Goal: Transaction & Acquisition: Obtain resource

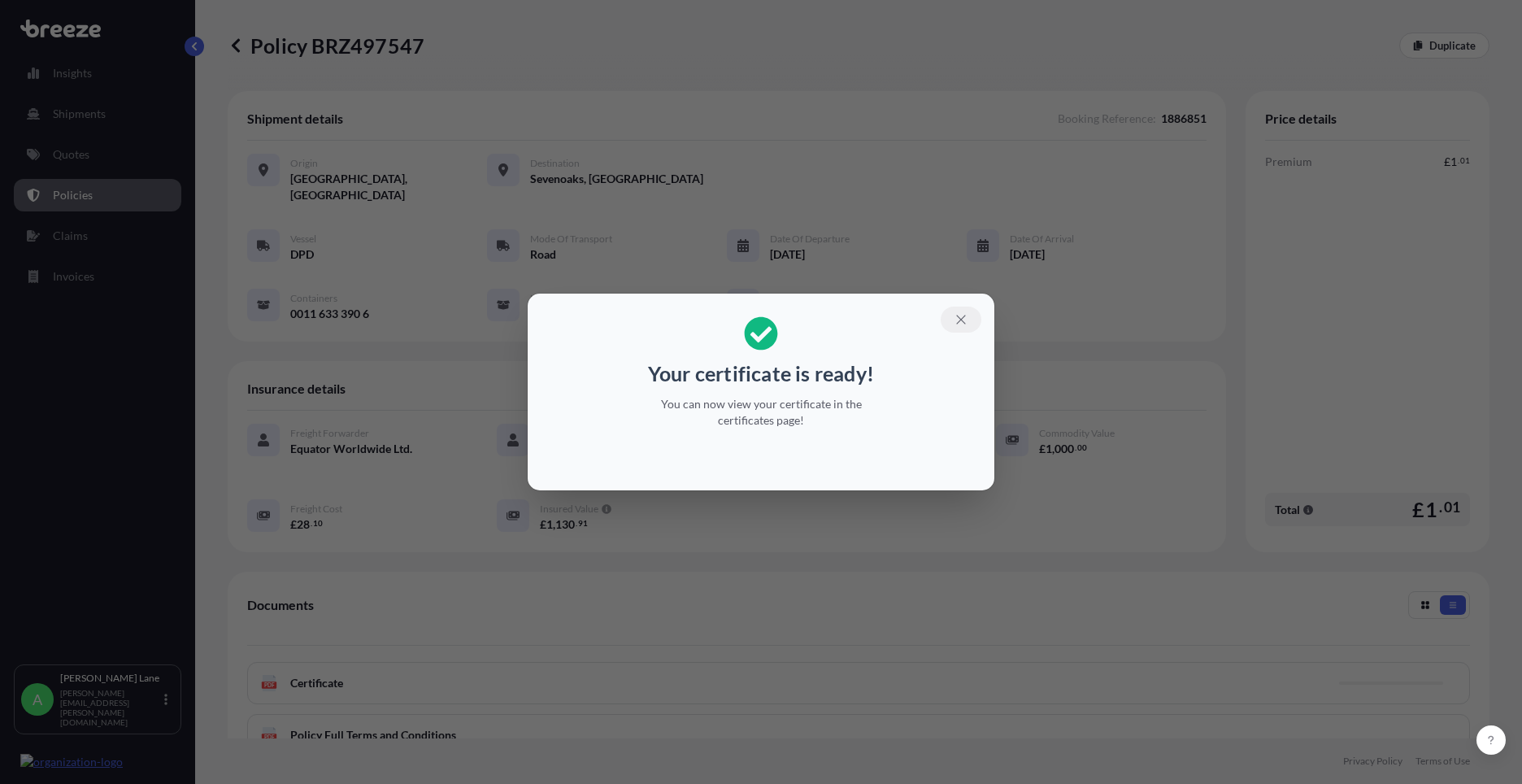
click at [961, 321] on icon "button" at bounding box center [961, 320] width 14 height 14
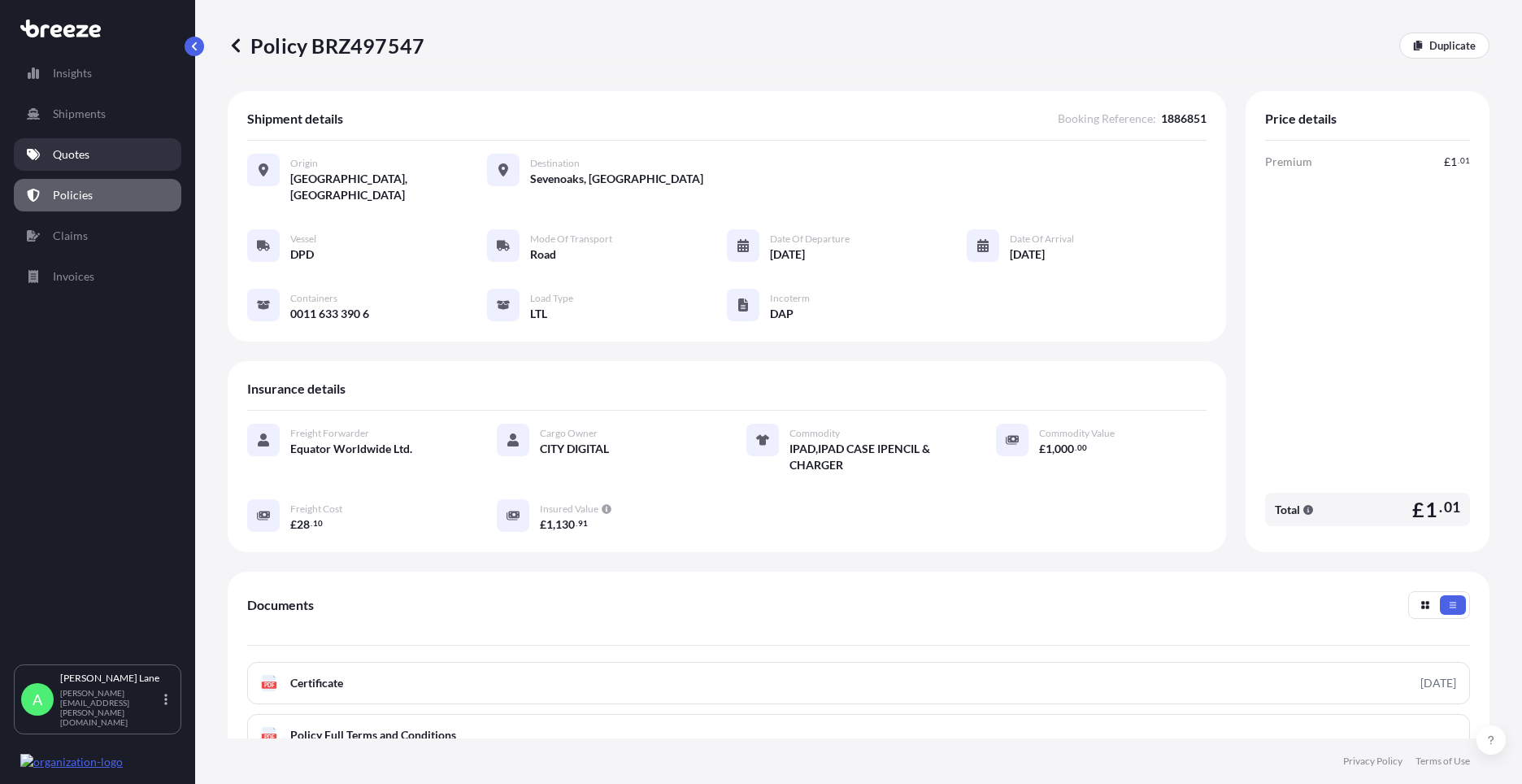
click at [73, 155] on p "Quotes" at bounding box center [71, 154] width 36 height 16
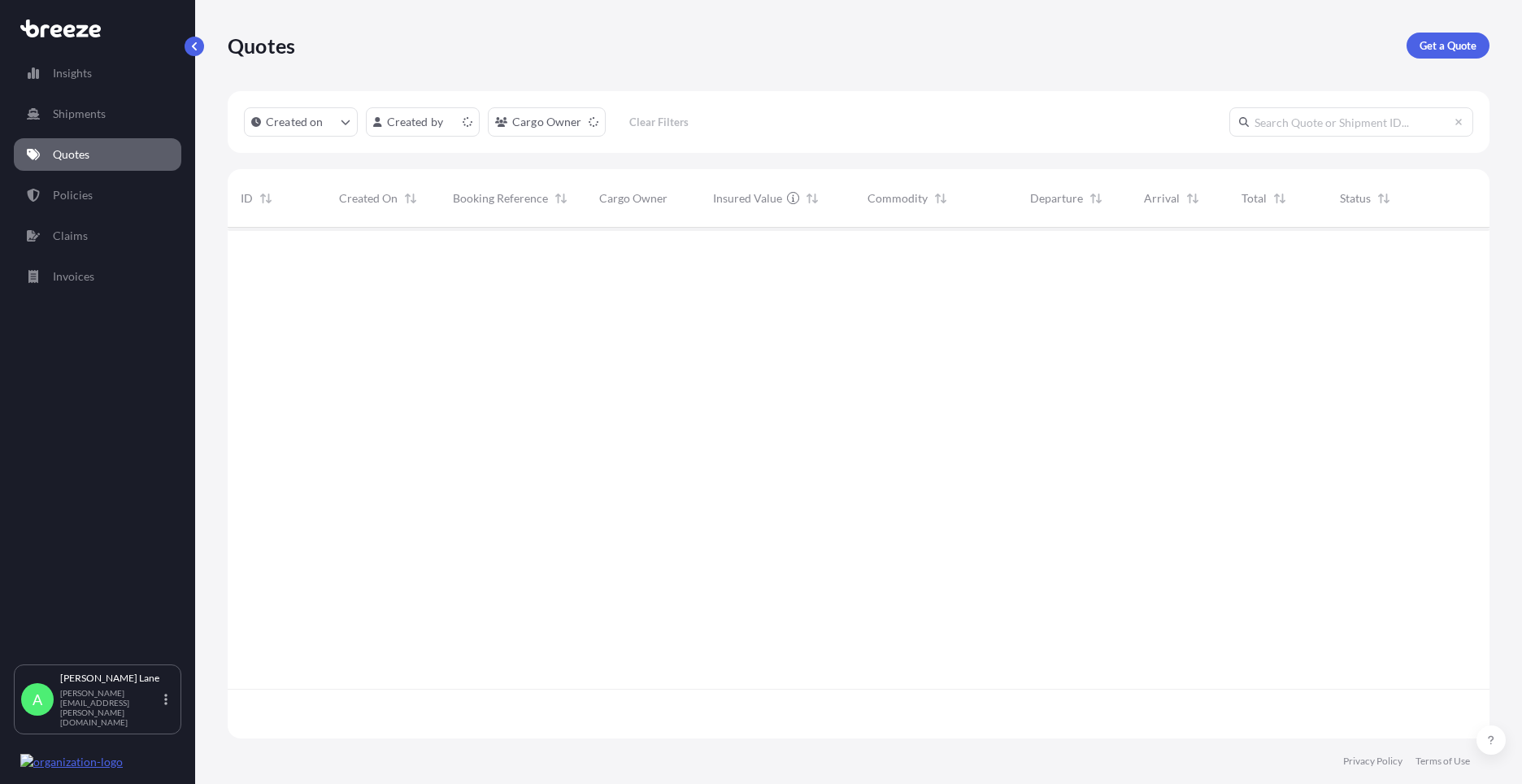
scroll to position [507, 1249]
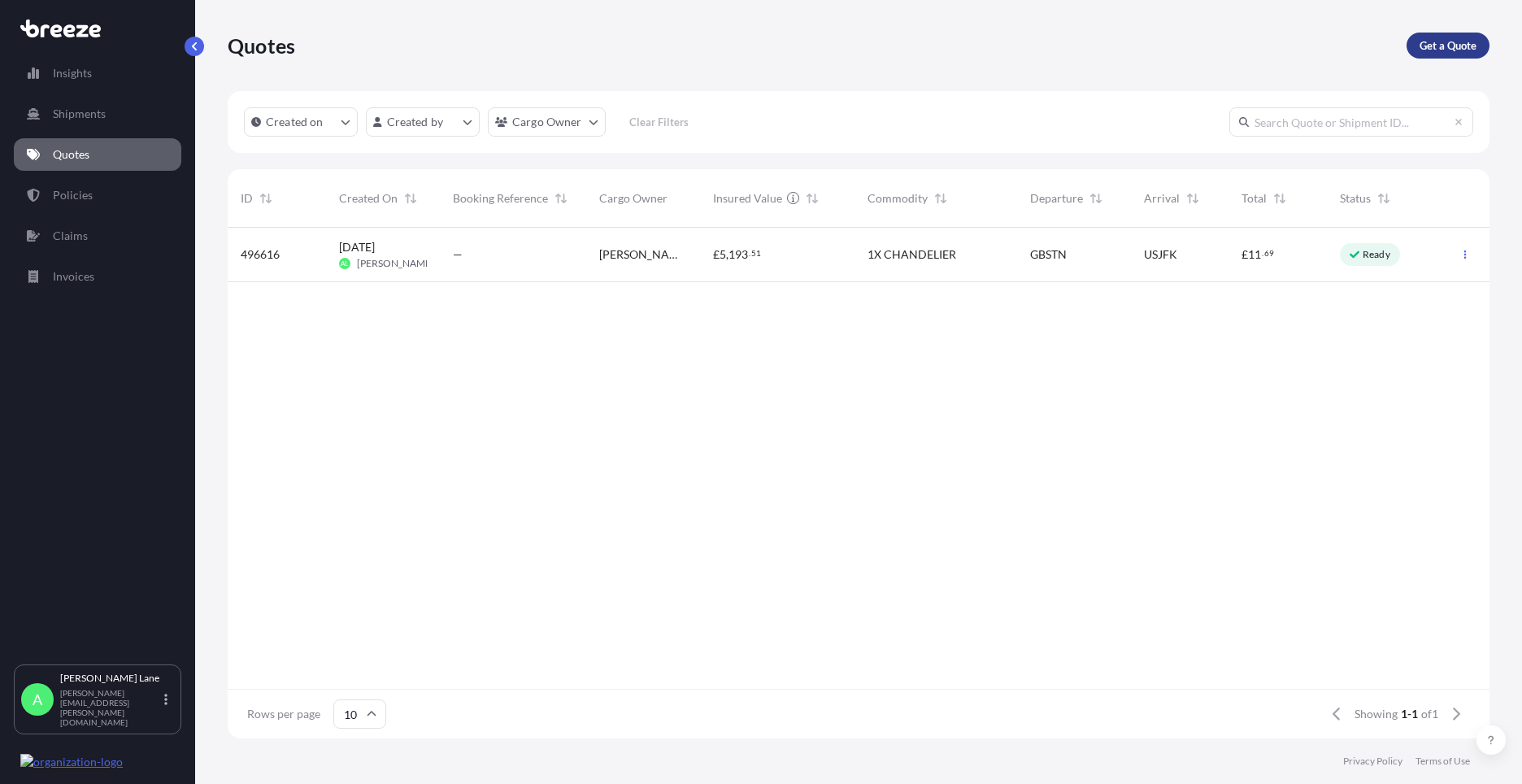
click at [1480, 39] on link "Get a Quote" at bounding box center [1447, 45] width 83 height 26
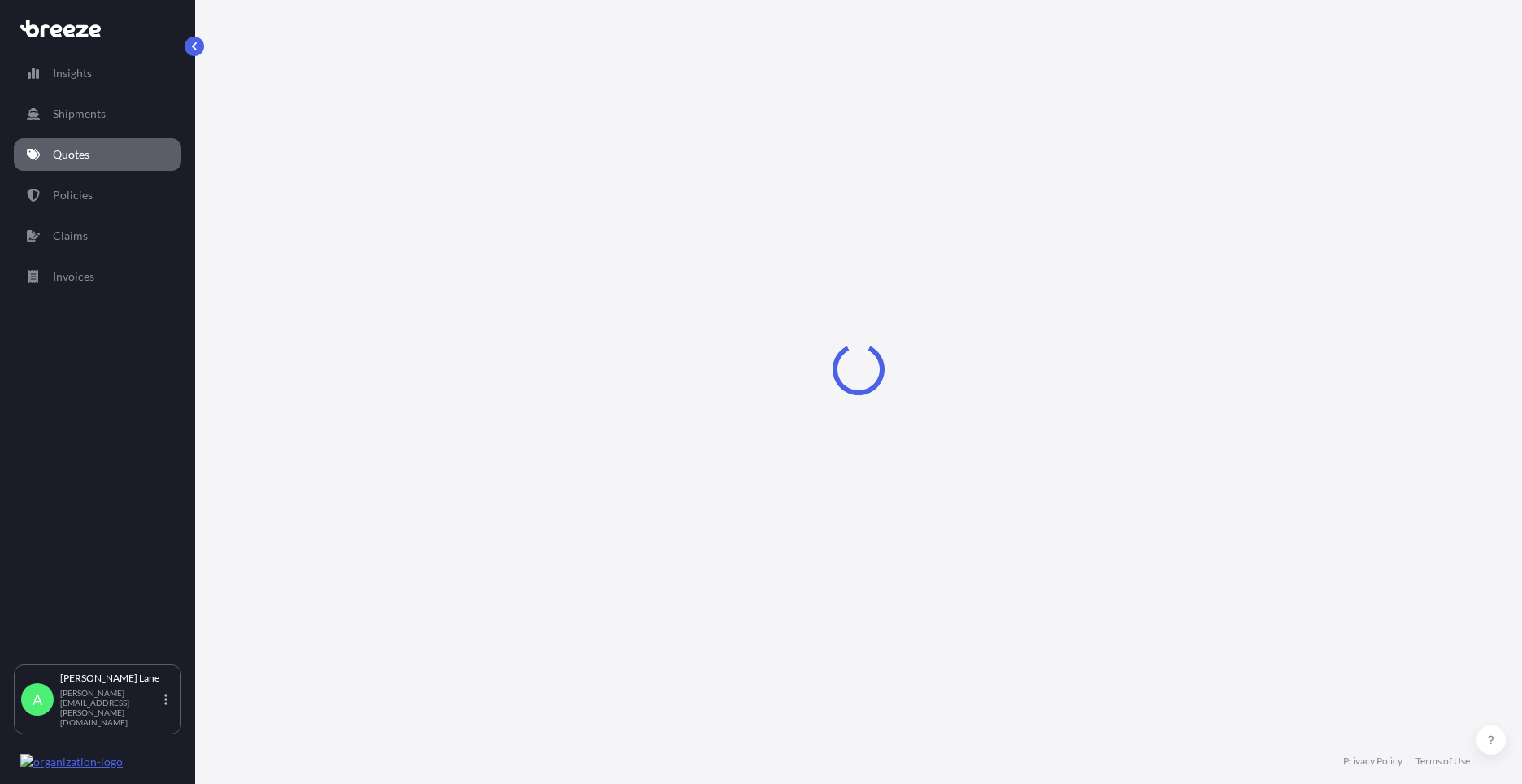
select select "Road"
select select "1"
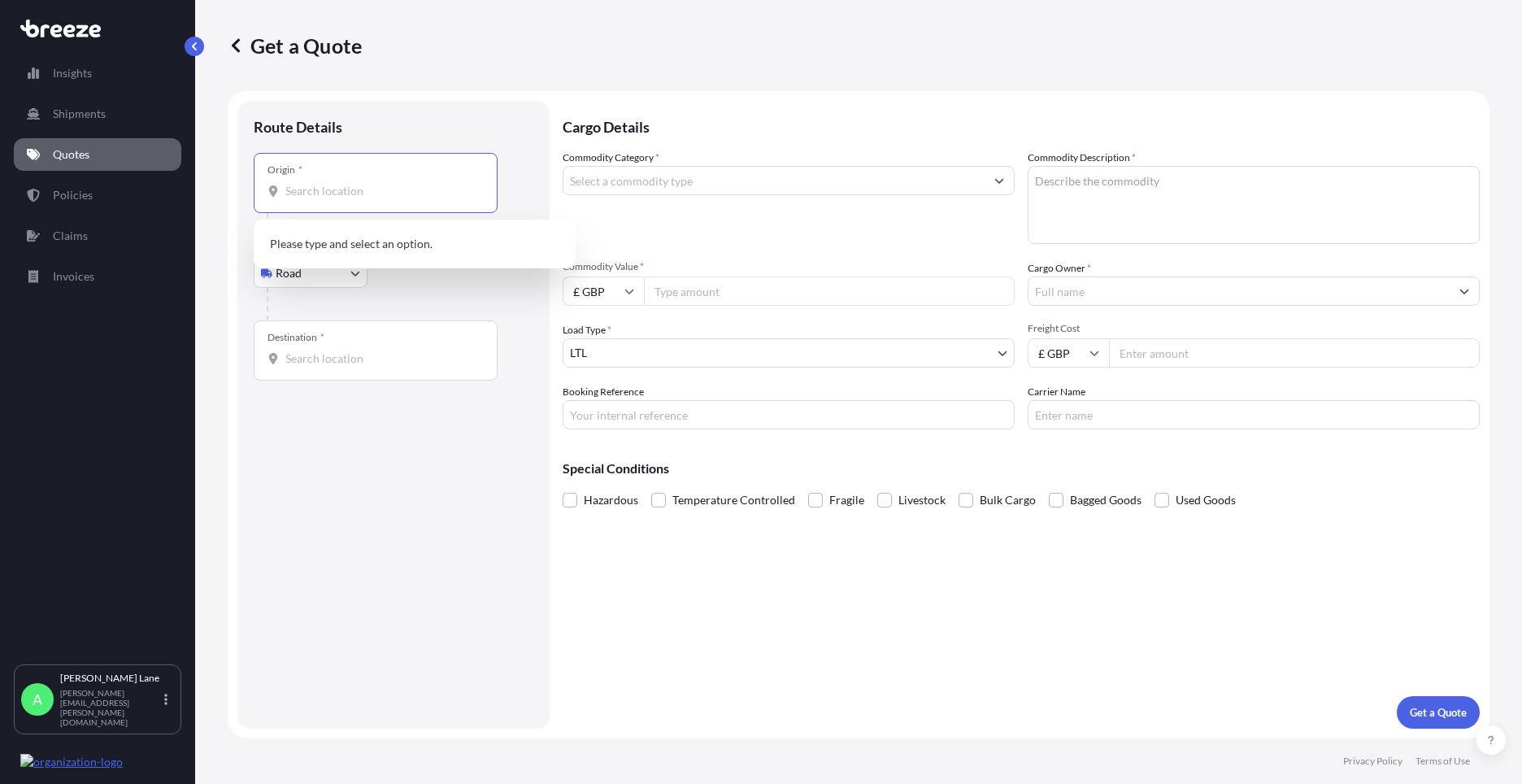
paste input "SG13 7UB"
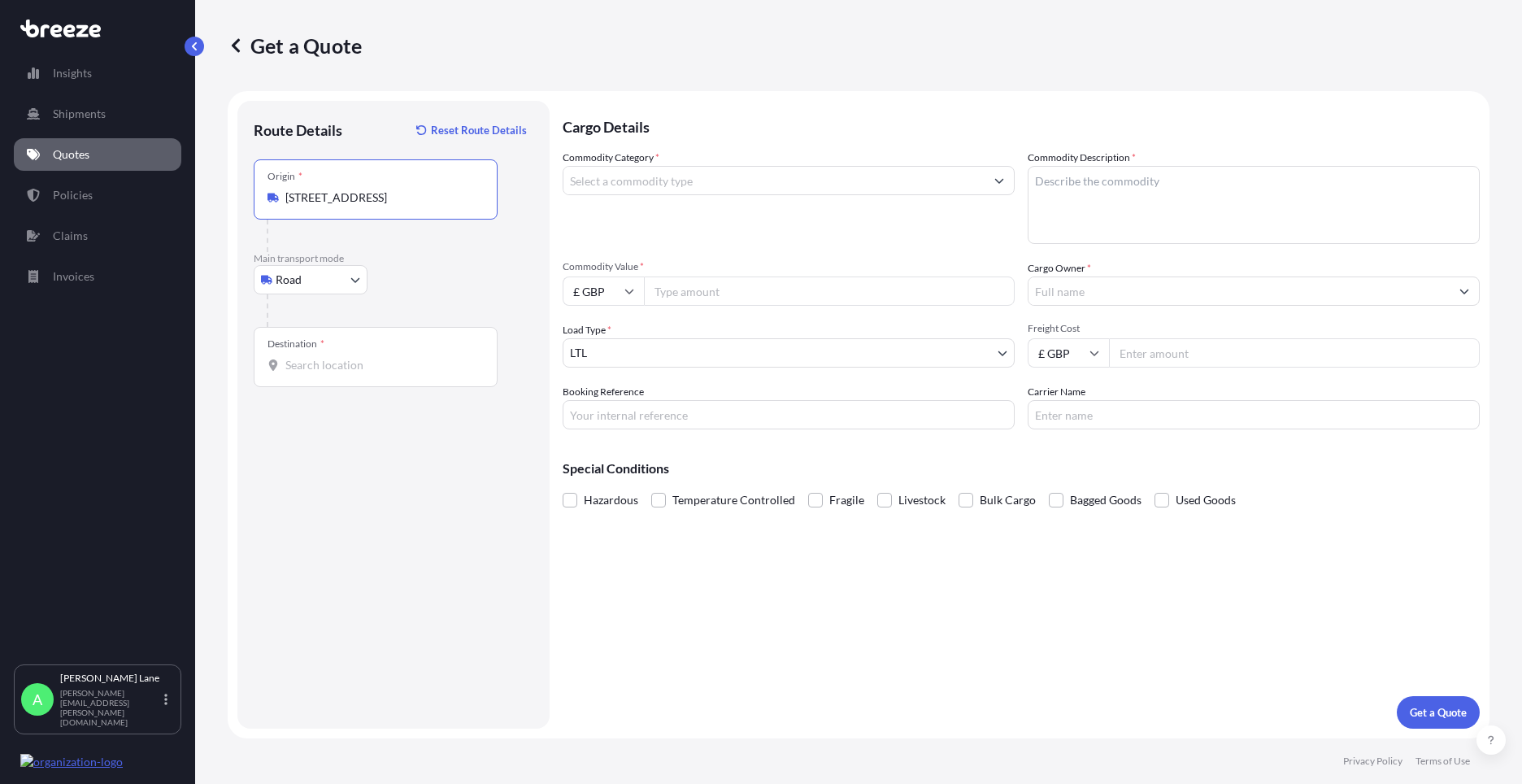
type input "[STREET_ADDRESS]"
click at [371, 357] on input "Destination *" at bounding box center [381, 365] width 192 height 16
drag, startPoint x: 386, startPoint y: 377, endPoint x: 369, endPoint y: 358, distance: 25.5
click at [369, 358] on input "Destination * Please select a destination" at bounding box center [381, 365] width 192 height 16
paste input "BT92 9EZ"
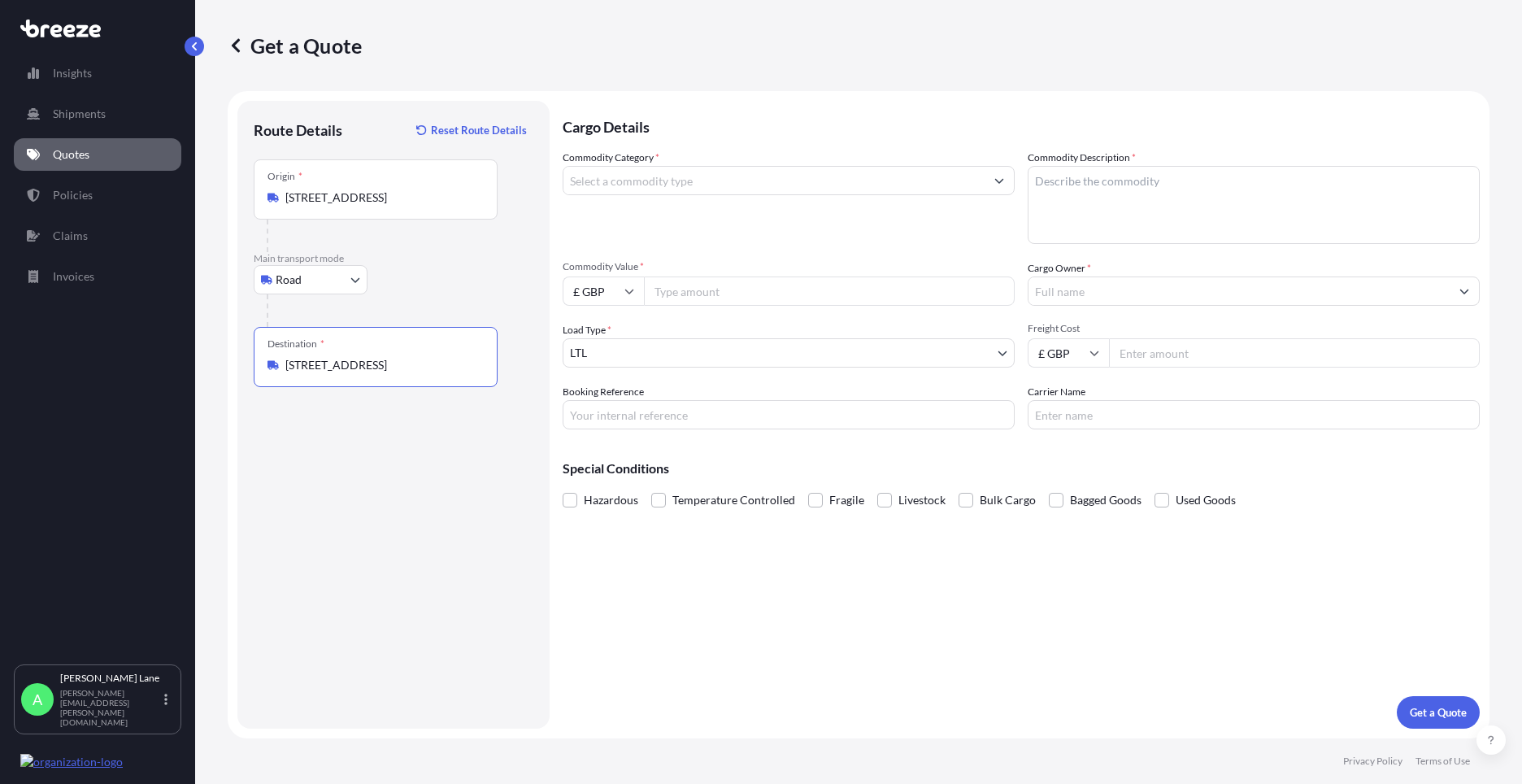
type input "[STREET_ADDRESS]"
click at [731, 187] on input "Commodity Category *" at bounding box center [773, 180] width 421 height 29
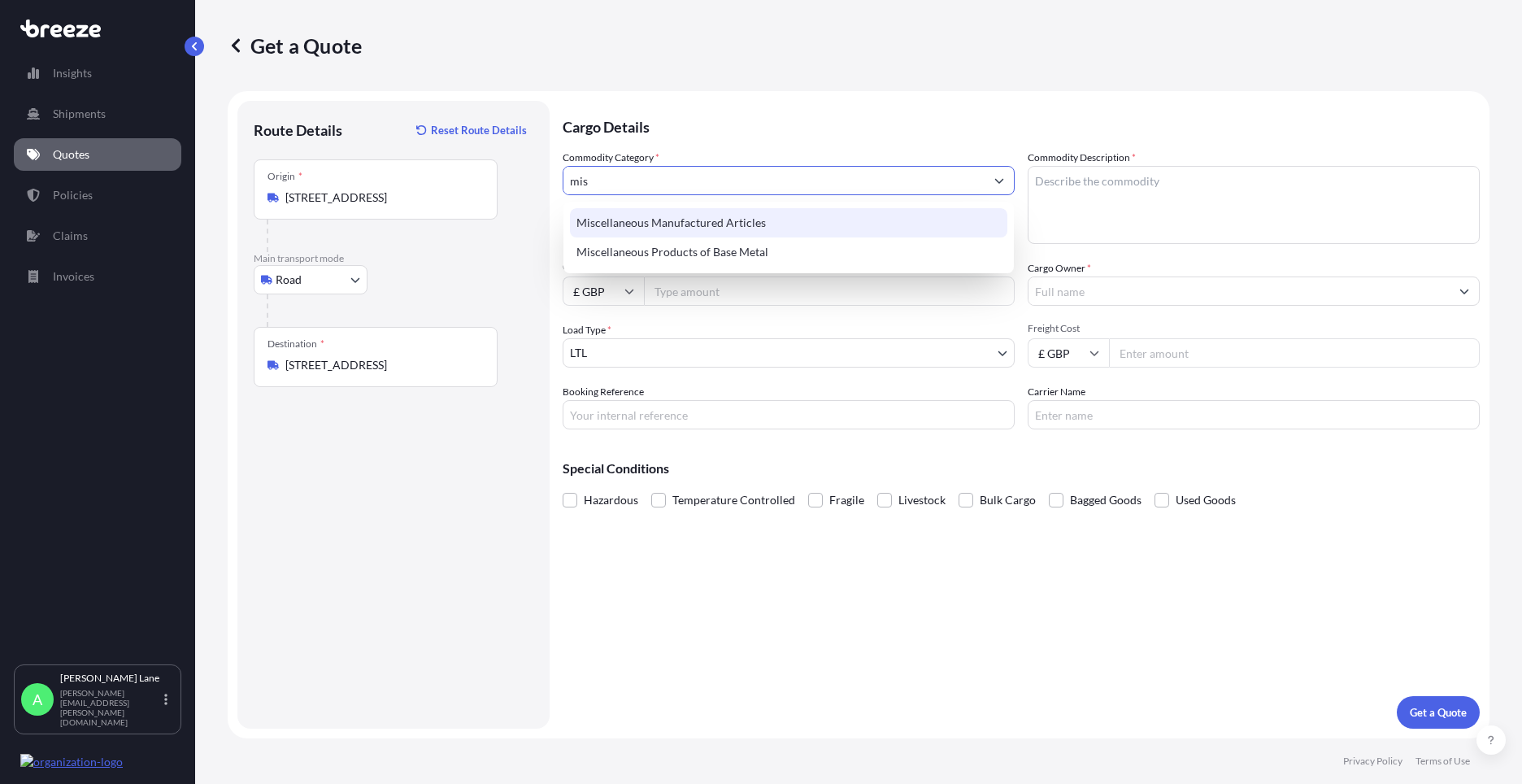
click at [733, 208] on div "Miscellaneous Manufactured Articles" at bounding box center [789, 222] width 438 height 29
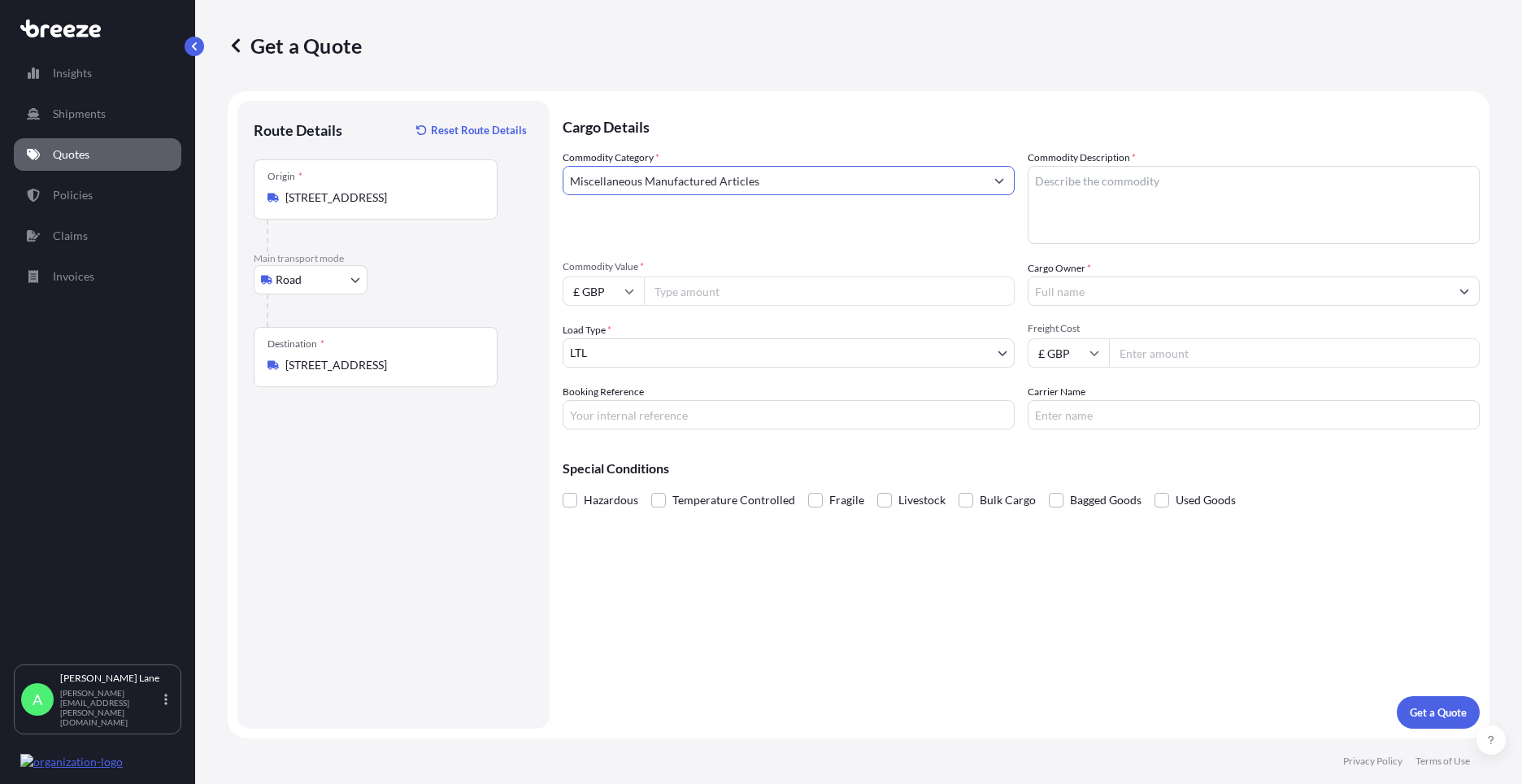
type input "Miscellaneous Manufactured Articles"
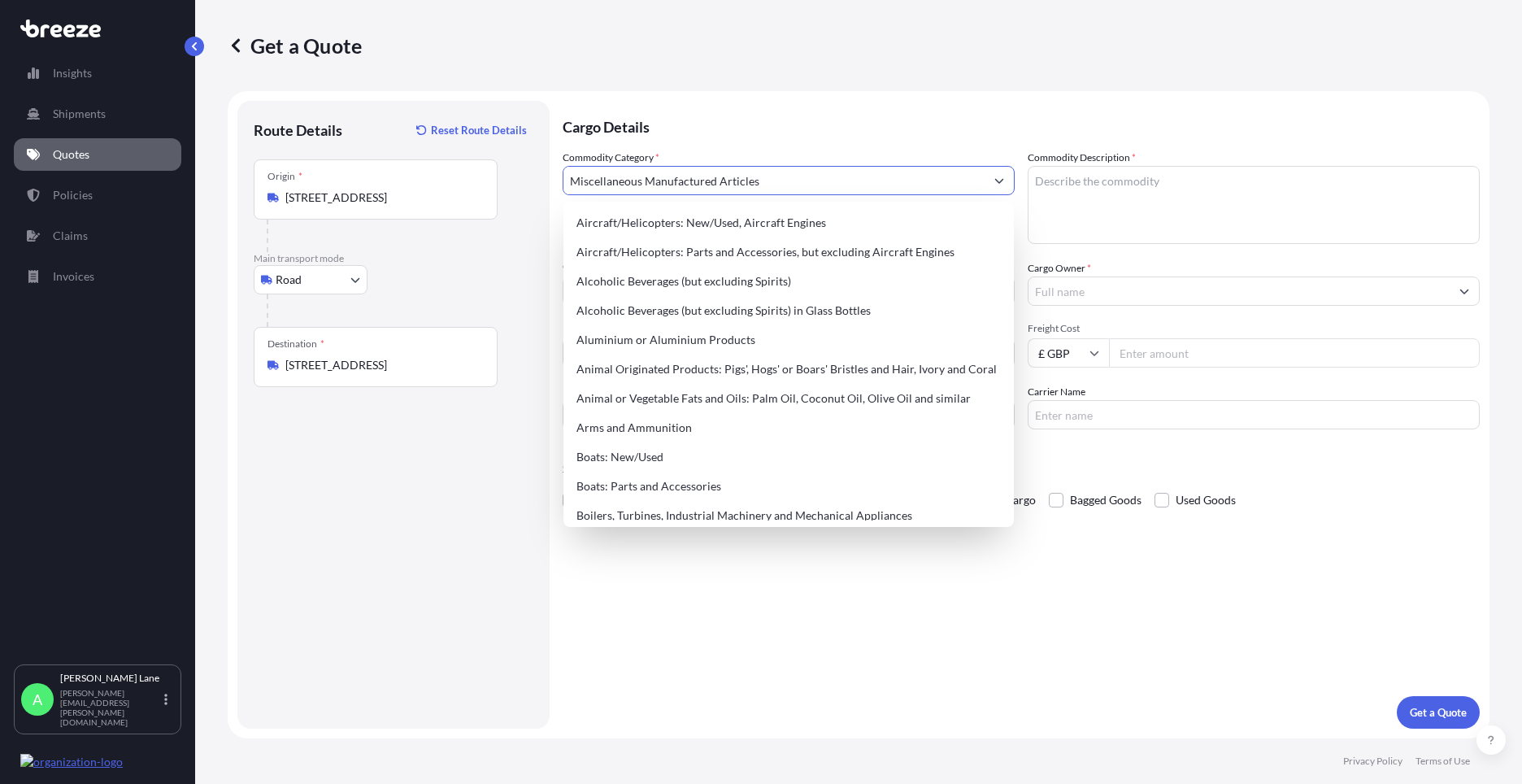
click at [649, 717] on div "Cargo Details Commodity Category * Miscellaneous Manufactured Articles Commodit…" at bounding box center [1021, 415] width 917 height 628
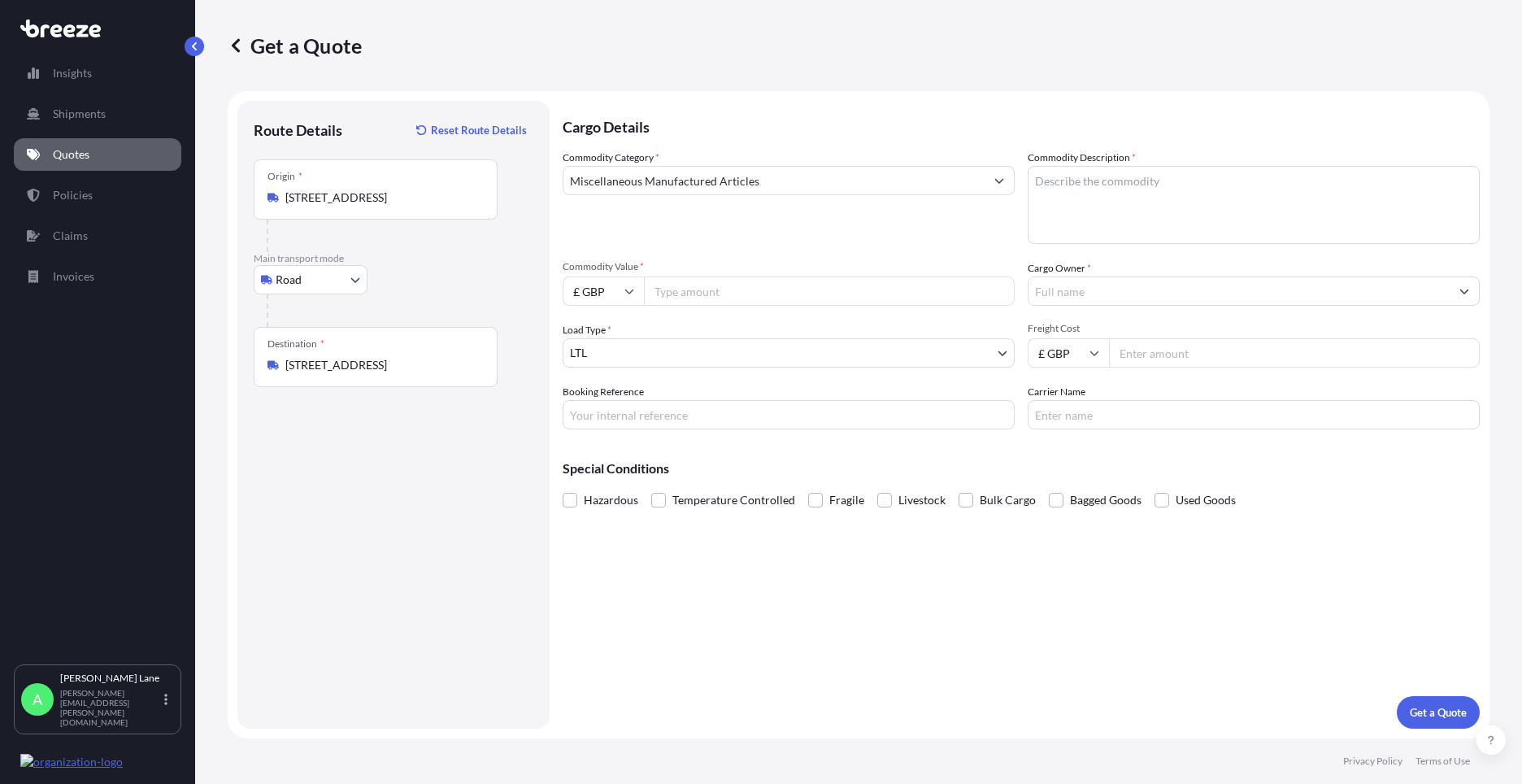
click at [686, 301] on input "Commodity Value *" at bounding box center [828, 290] width 370 height 29
type input "459.97"
click at [632, 417] on input "Booking Reference" at bounding box center [789, 414] width 452 height 29
paste input "1890568"
type input "1890568"
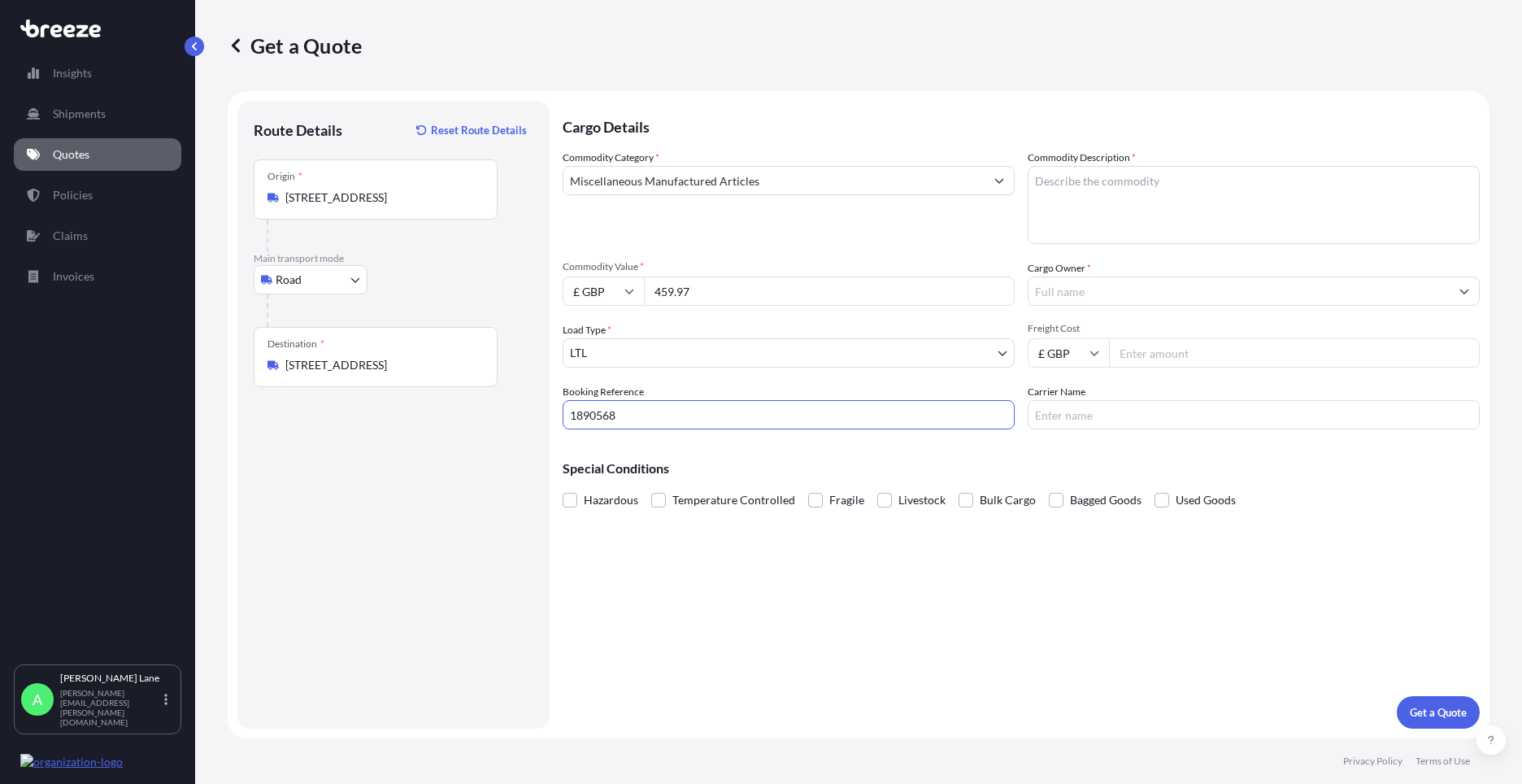
click at [1120, 208] on textarea "Commodity Description *" at bounding box center [1253, 205] width 452 height 78
paste textarea "INLET VALVE PMC E3-301977"
type textarea "INLET VALVE PMC E3-301977"
click at [1136, 297] on input "Cargo Owner *" at bounding box center [1239, 290] width 421 height 29
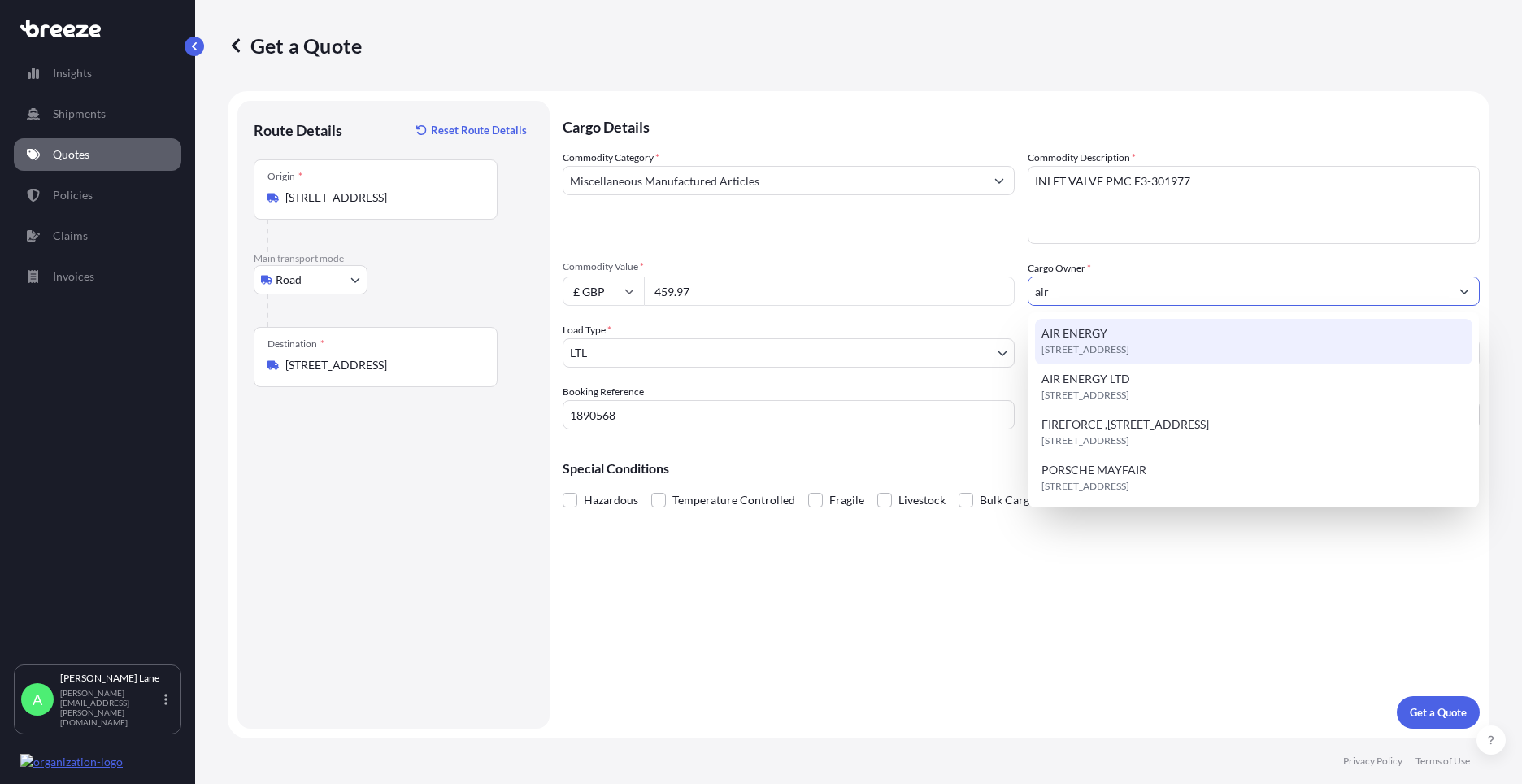
click at [1110, 341] on span "[STREET_ADDRESS]" at bounding box center [1085, 349] width 88 height 16
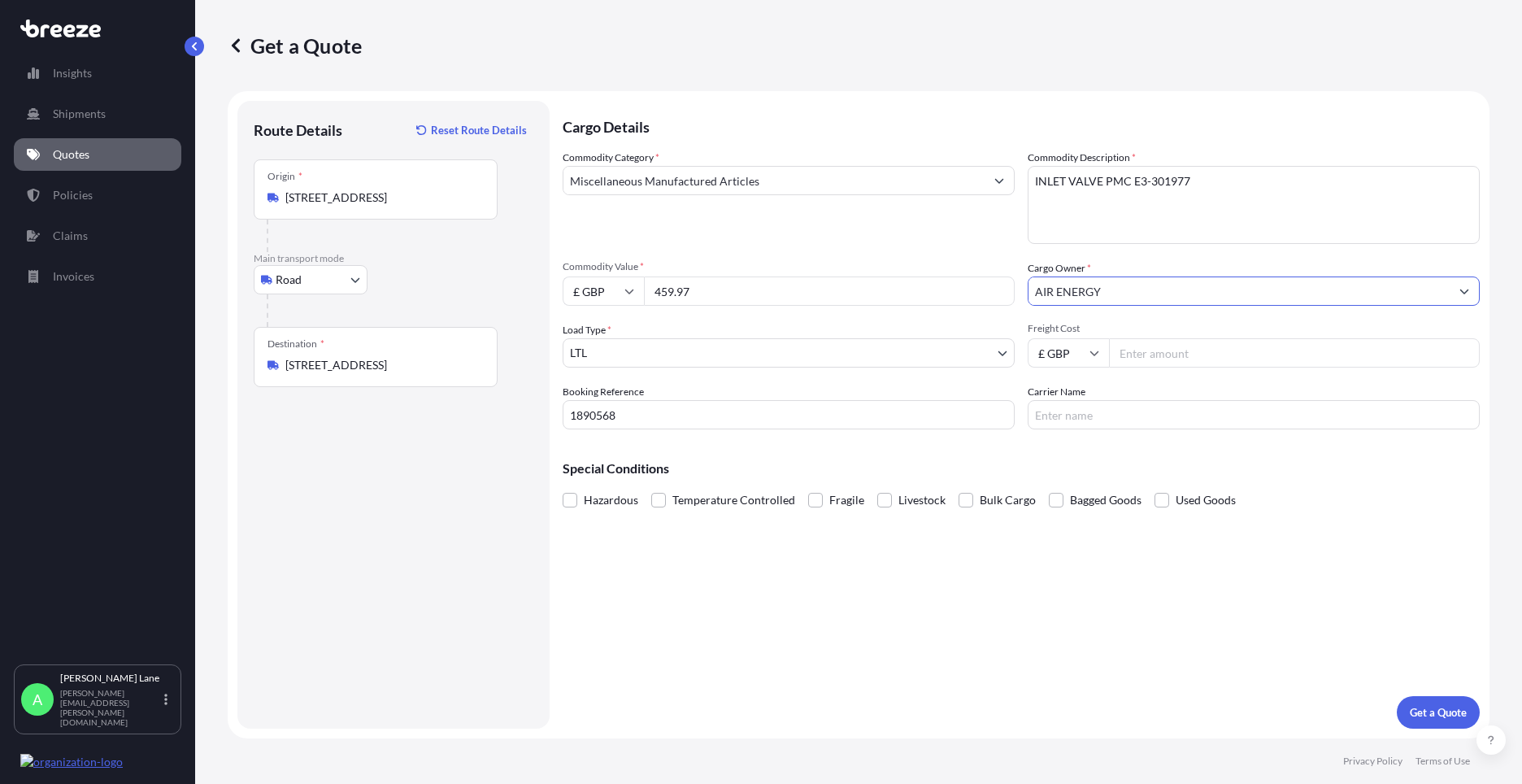
type input "AIR ENERGY"
click at [1169, 359] on input "Freight Cost" at bounding box center [1294, 352] width 370 height 29
type input "20.26"
click at [1074, 411] on input "Carrier Name" at bounding box center [1253, 414] width 452 height 29
type input "dhl"
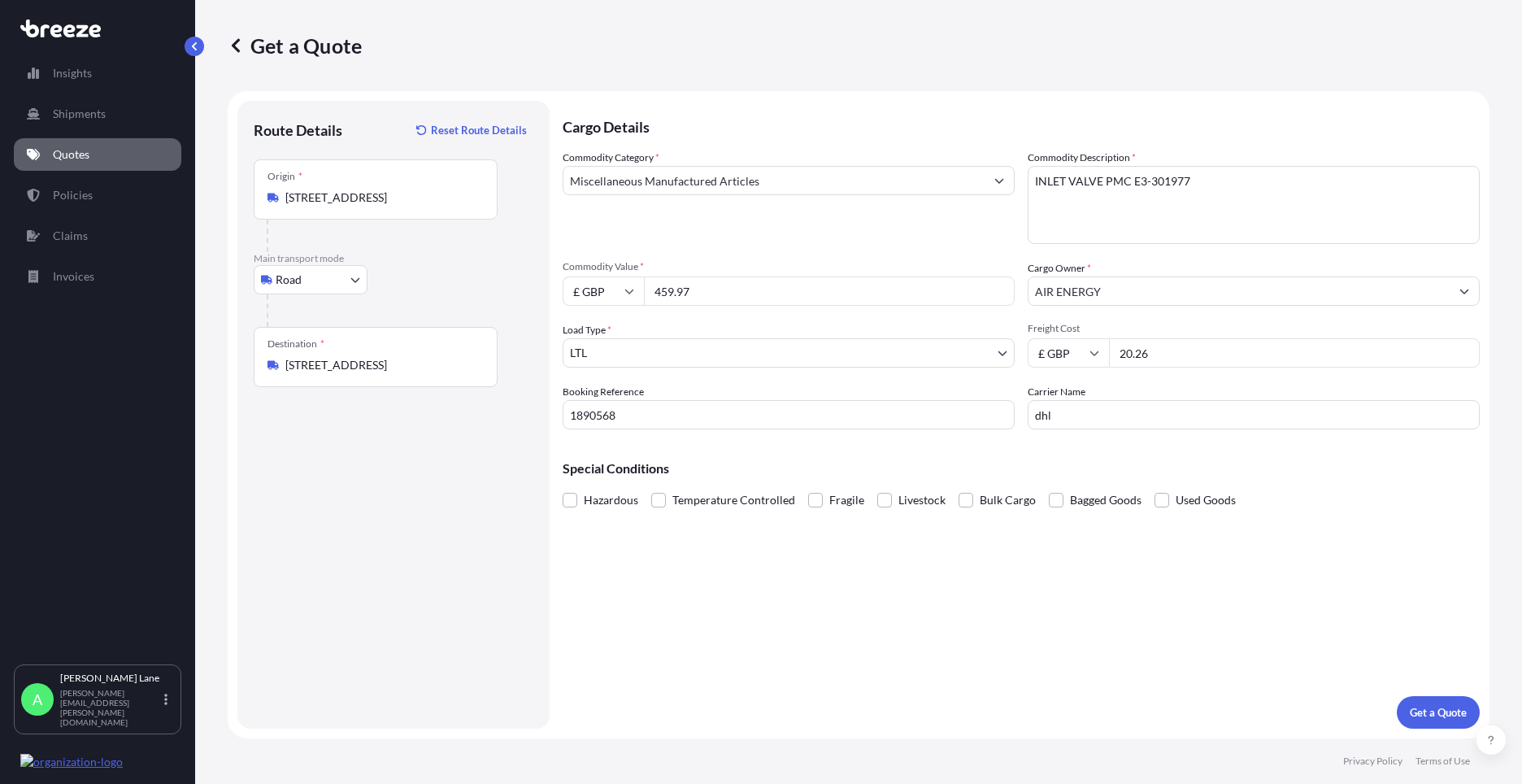
click at [918, 614] on div "Cargo Details Commodity Category * Miscellaneous Manufactured Articles Commodit…" at bounding box center [1021, 415] width 917 height 628
click at [1431, 711] on p "Get a Quote" at bounding box center [1438, 712] width 57 height 16
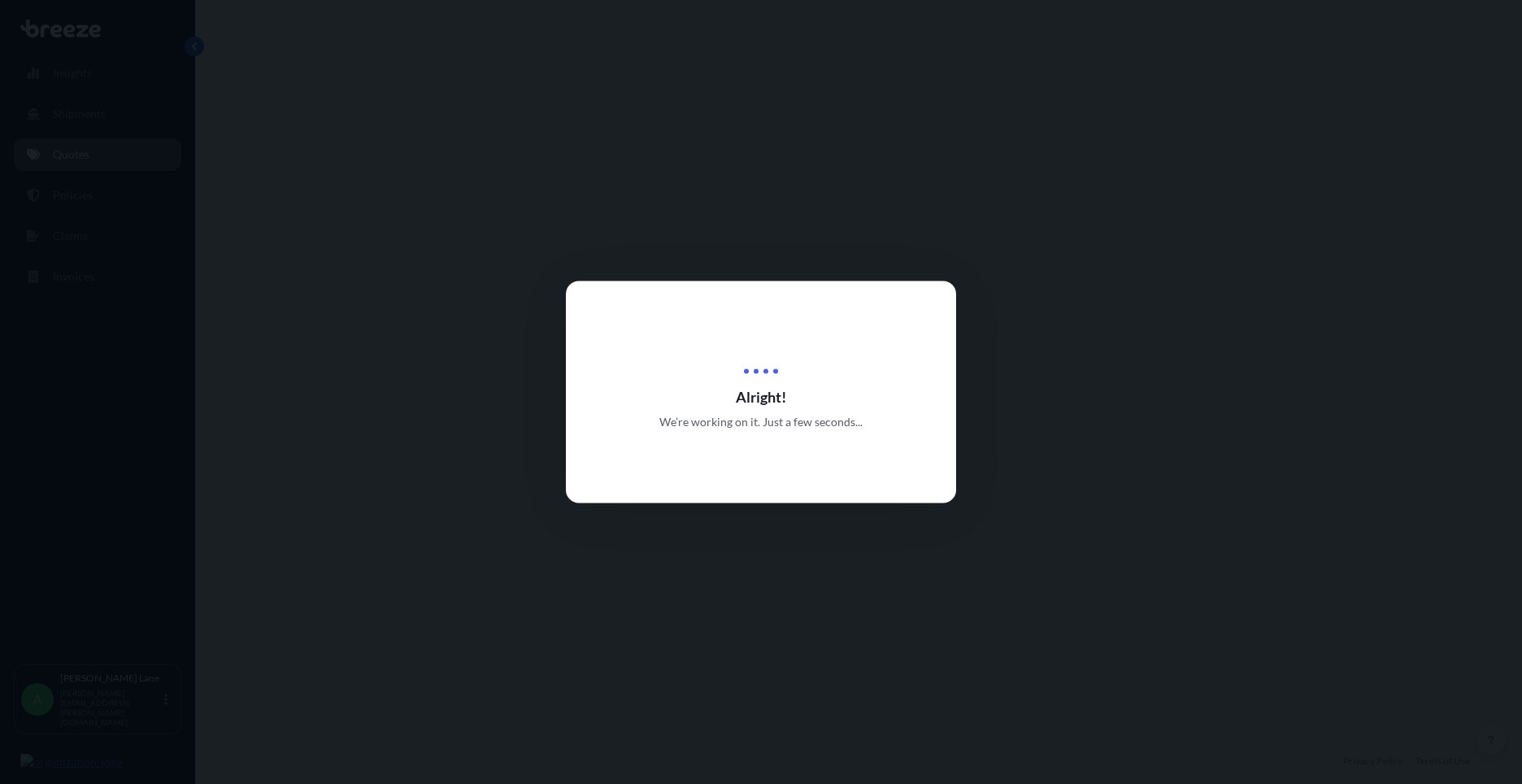
select select "Road"
select select "1"
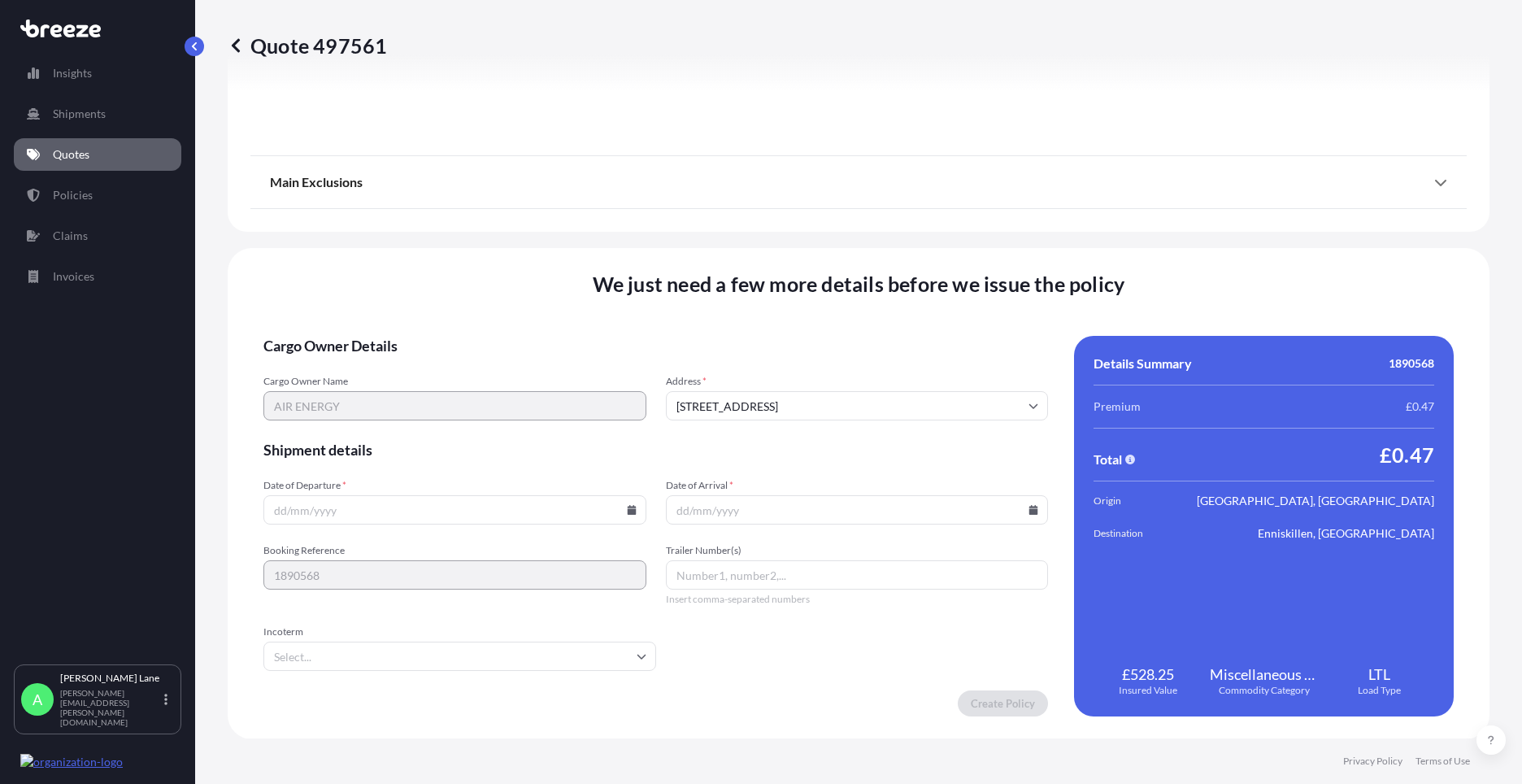
scroll to position [1796, 0]
click at [630, 506] on icon at bounding box center [631, 509] width 9 height 10
click at [414, 427] on button "27" at bounding box center [414, 425] width 26 height 26
type input "[DATE]"
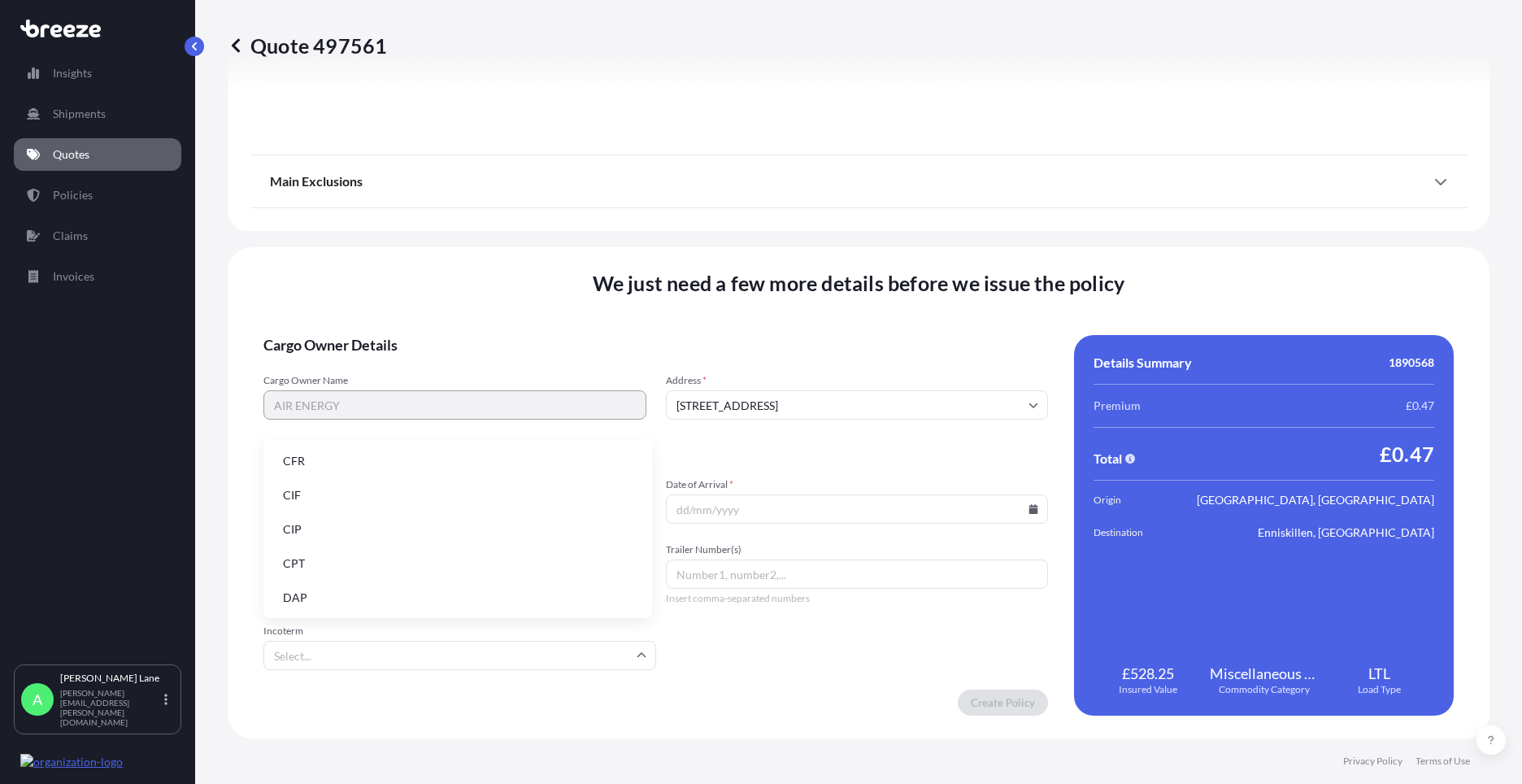
drag, startPoint x: 344, startPoint y: 659, endPoint x: 360, endPoint y: 630, distance: 33.1
click at [345, 654] on input "Incoterm" at bounding box center [460, 654] width 392 height 29
drag, startPoint x: 354, startPoint y: 598, endPoint x: 646, endPoint y: 578, distance: 292.7
click at [361, 594] on li "DAP" at bounding box center [457, 597] width 376 height 31
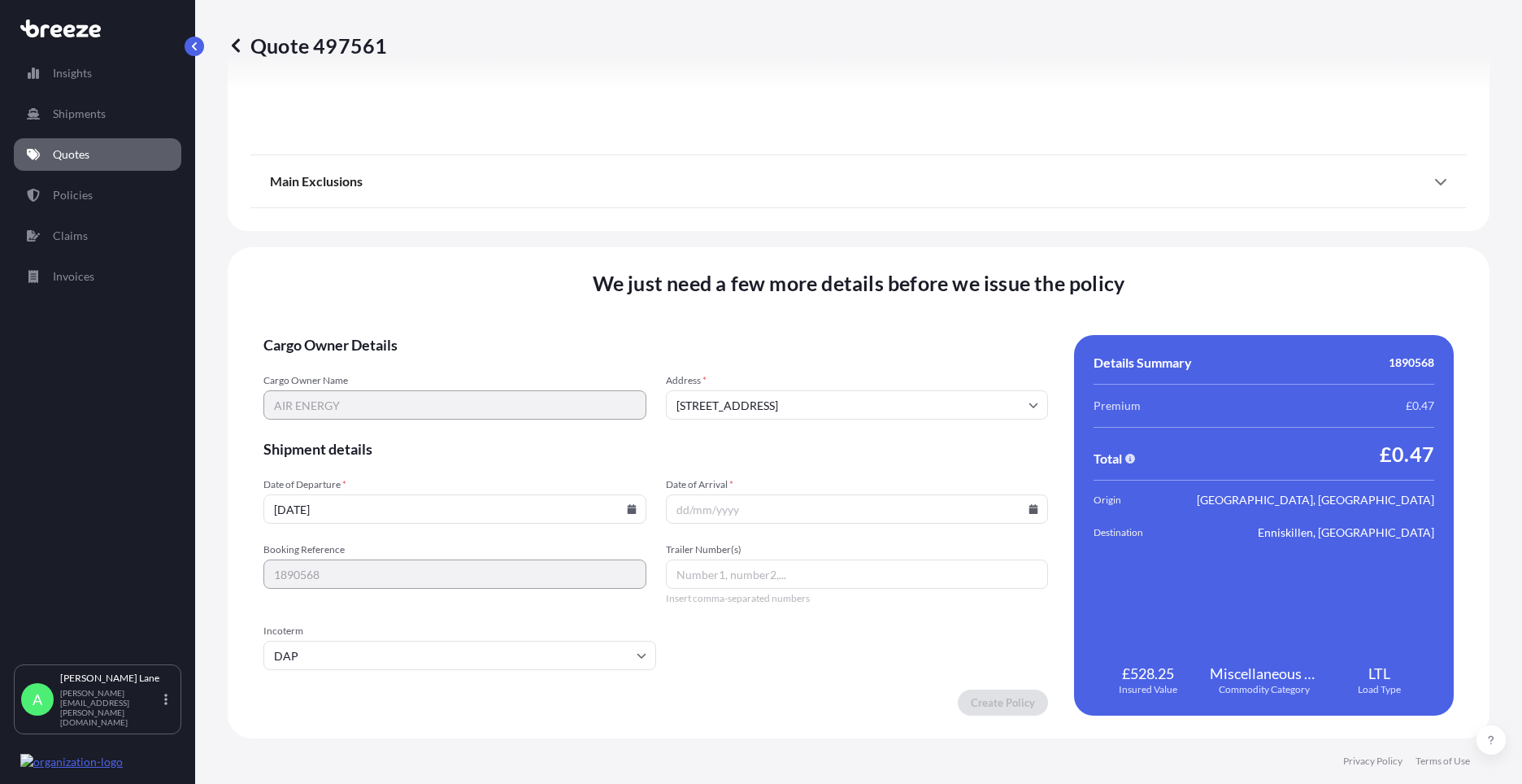
paste input "1963434620"
type input "1963434620"
click at [1029, 512] on icon at bounding box center [1034, 509] width 9 height 10
click at [852, 426] on button "28" at bounding box center [851, 425] width 26 height 26
type input "[DATE]"
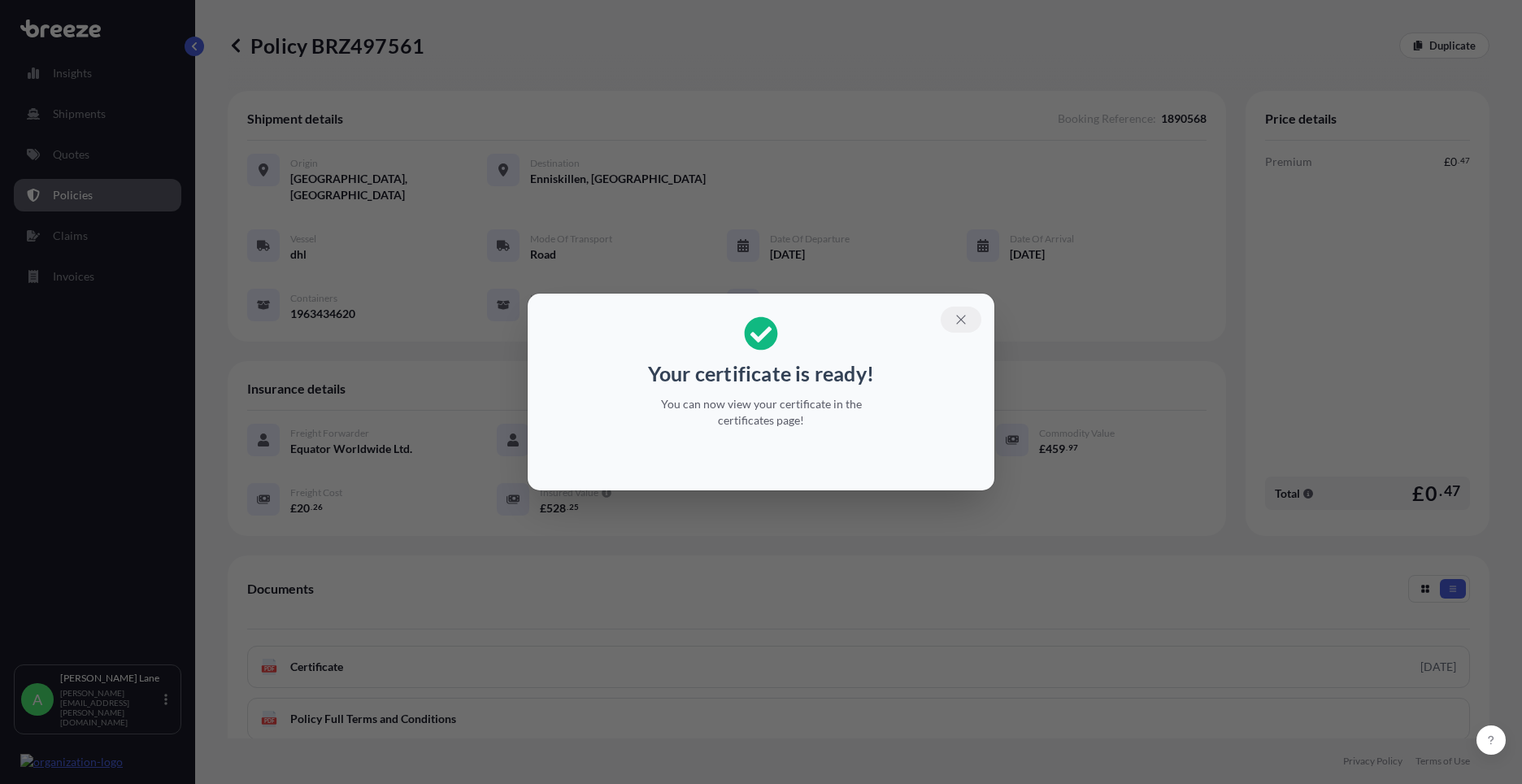
click at [956, 315] on icon "button" at bounding box center [961, 320] width 14 height 14
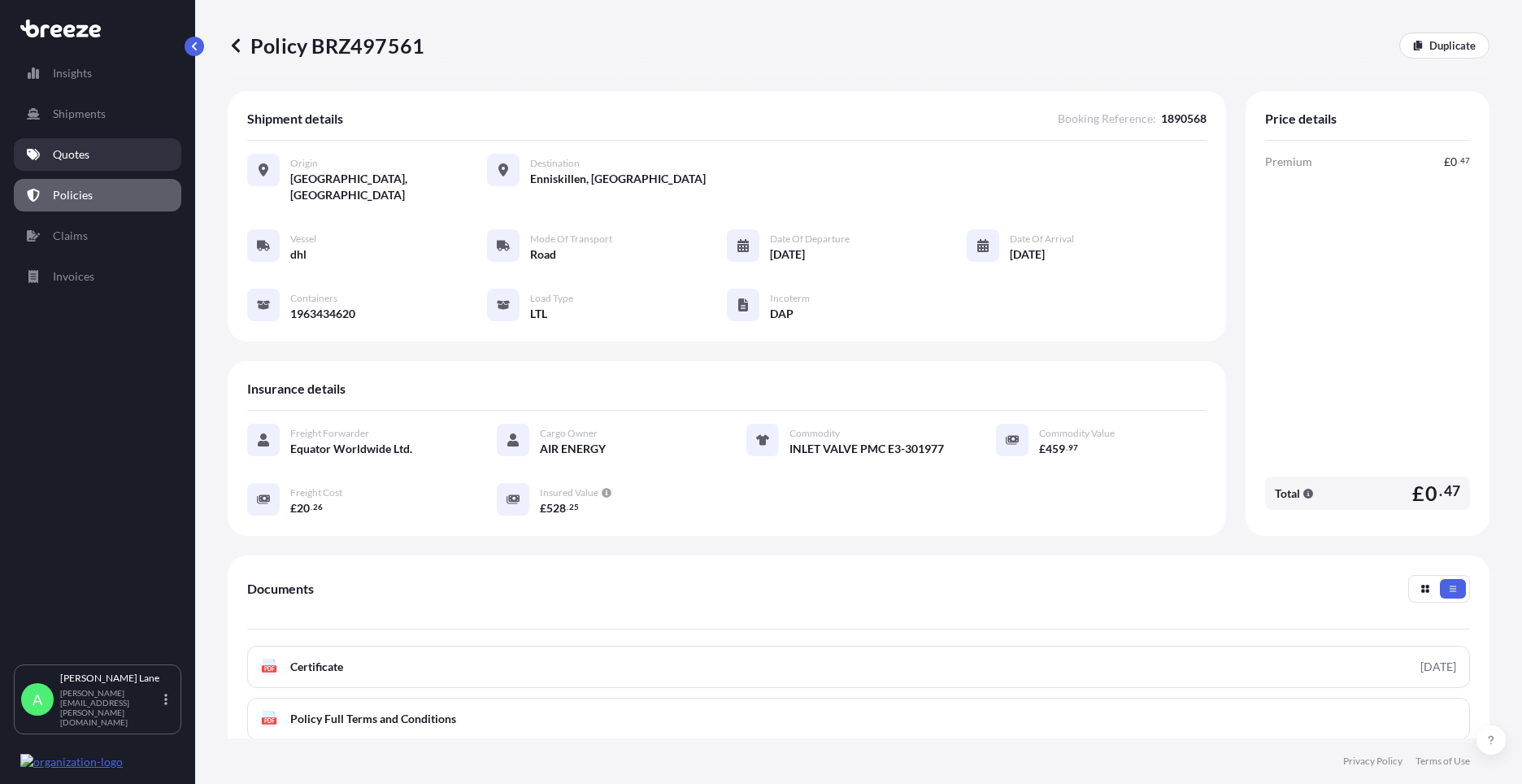
click at [107, 156] on link "Quotes" at bounding box center [98, 154] width 168 height 33
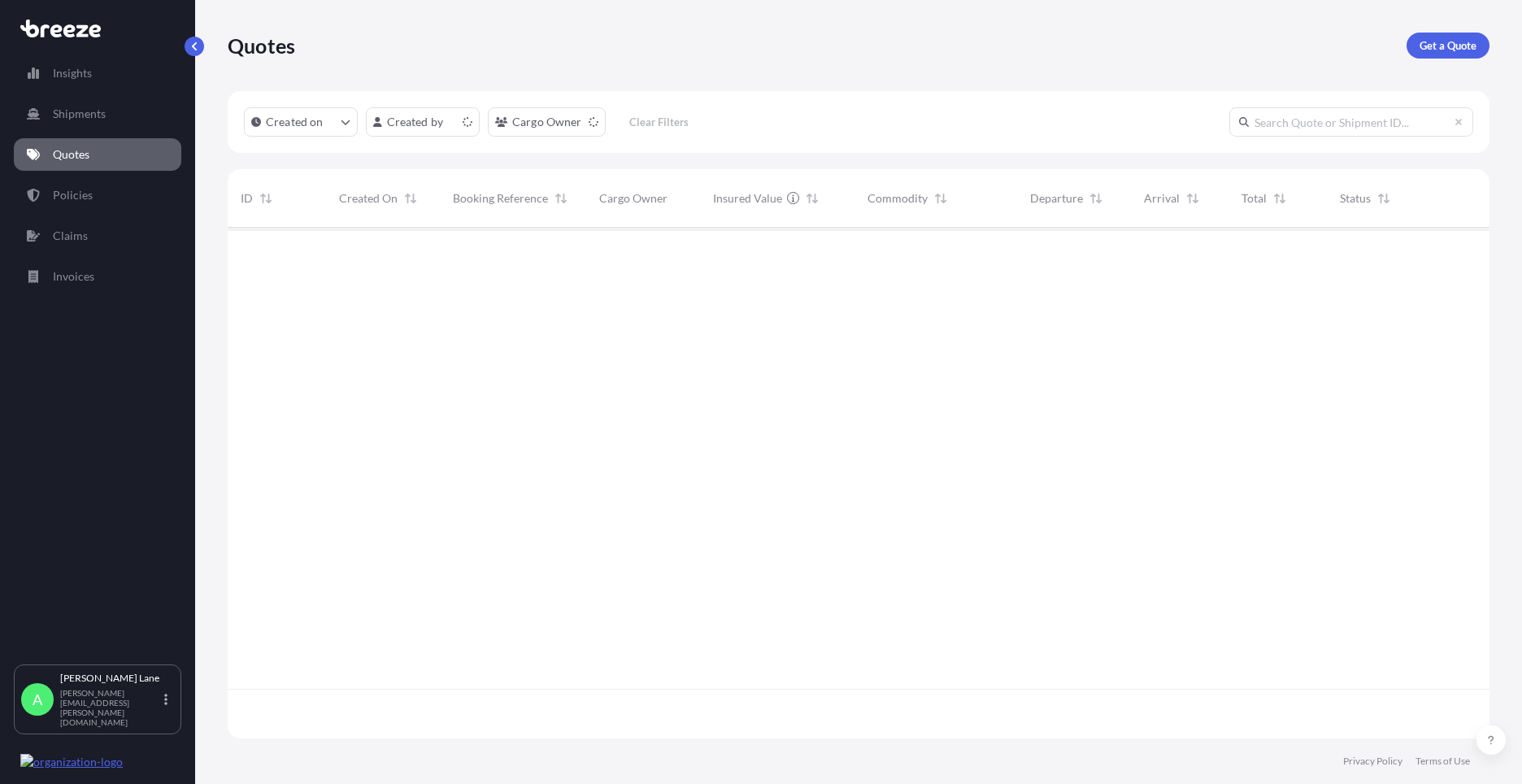
scroll to position [507, 1249]
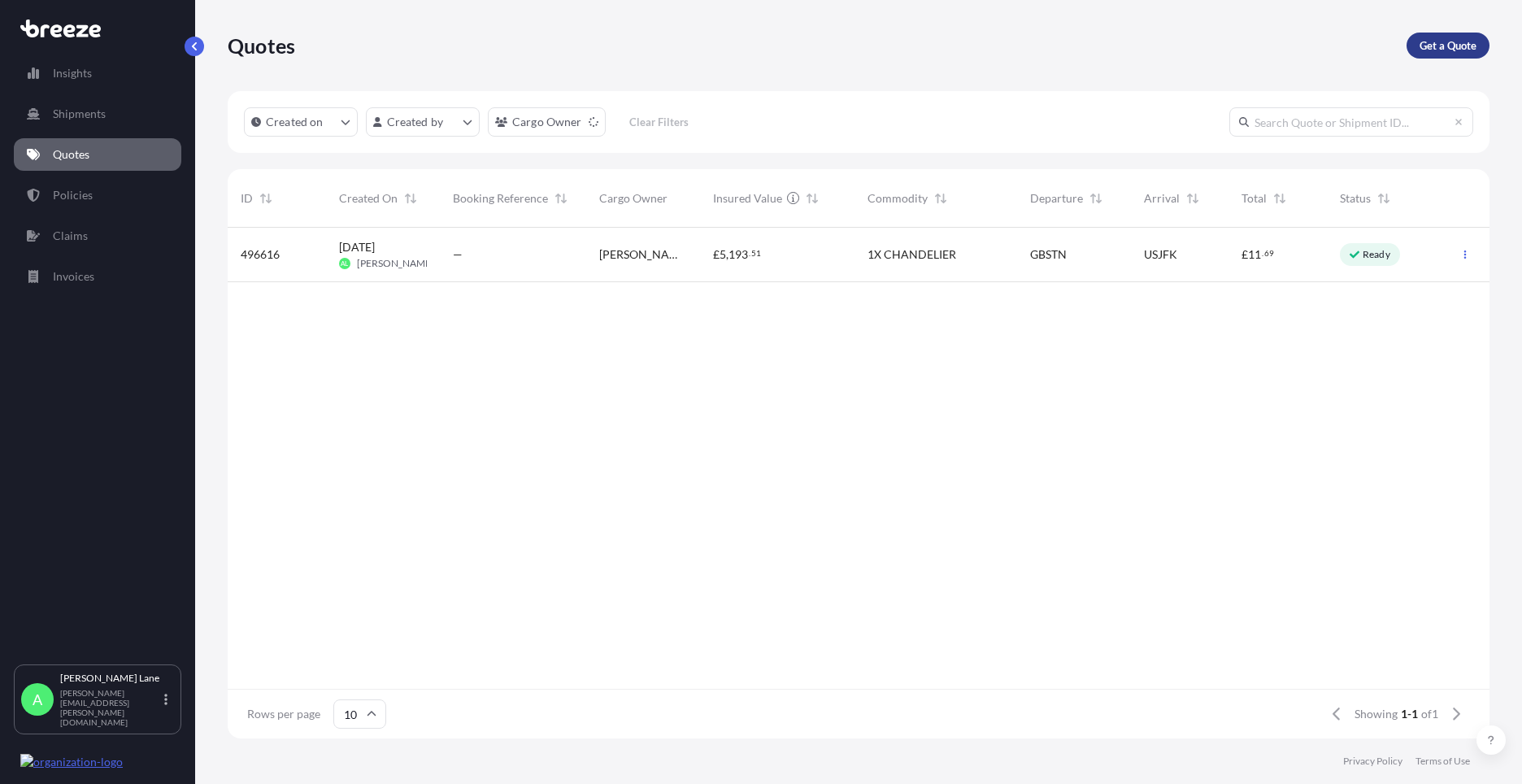
click at [1428, 44] on p "Get a Quote" at bounding box center [1447, 45] width 57 height 16
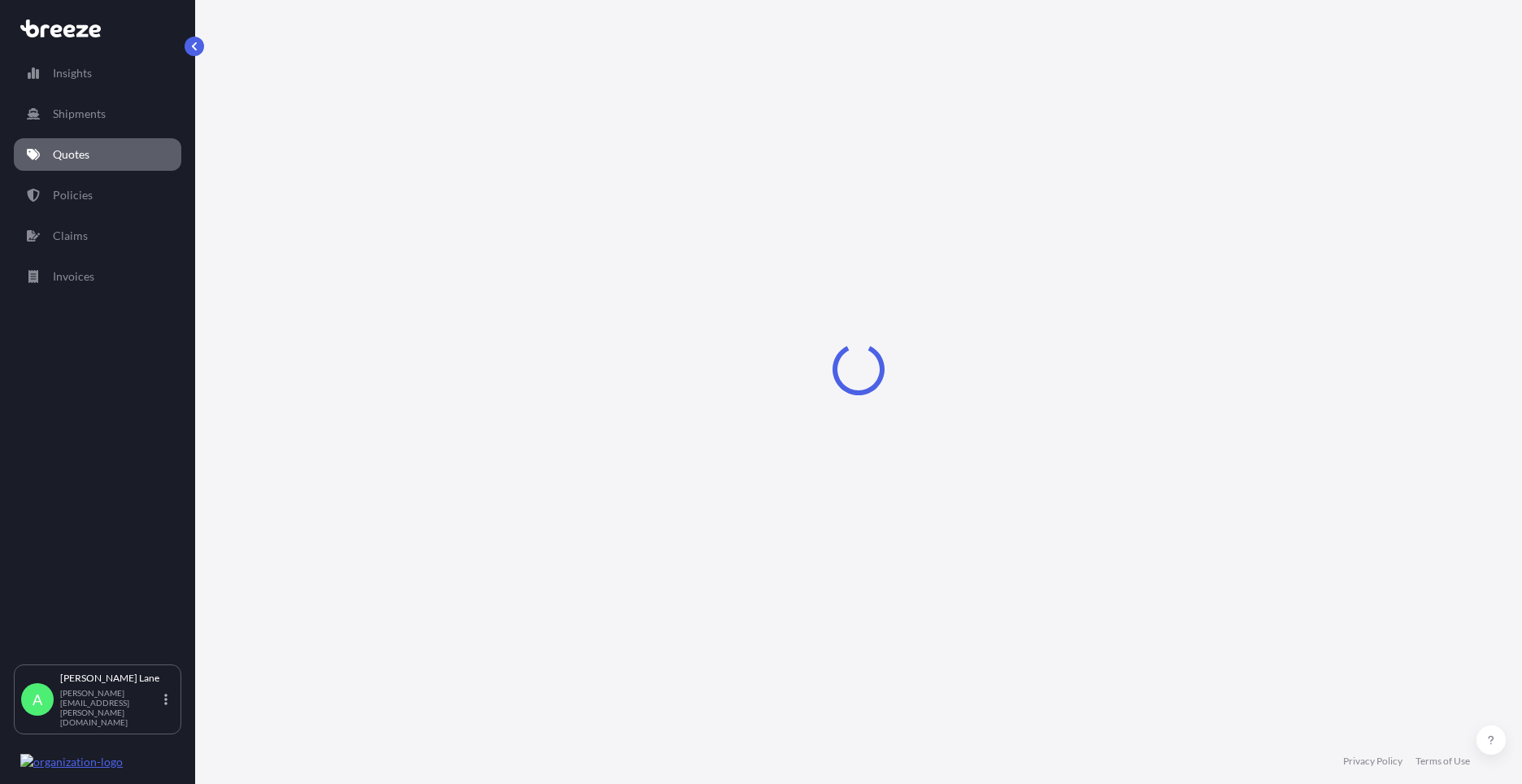
select select "Road"
select select "1"
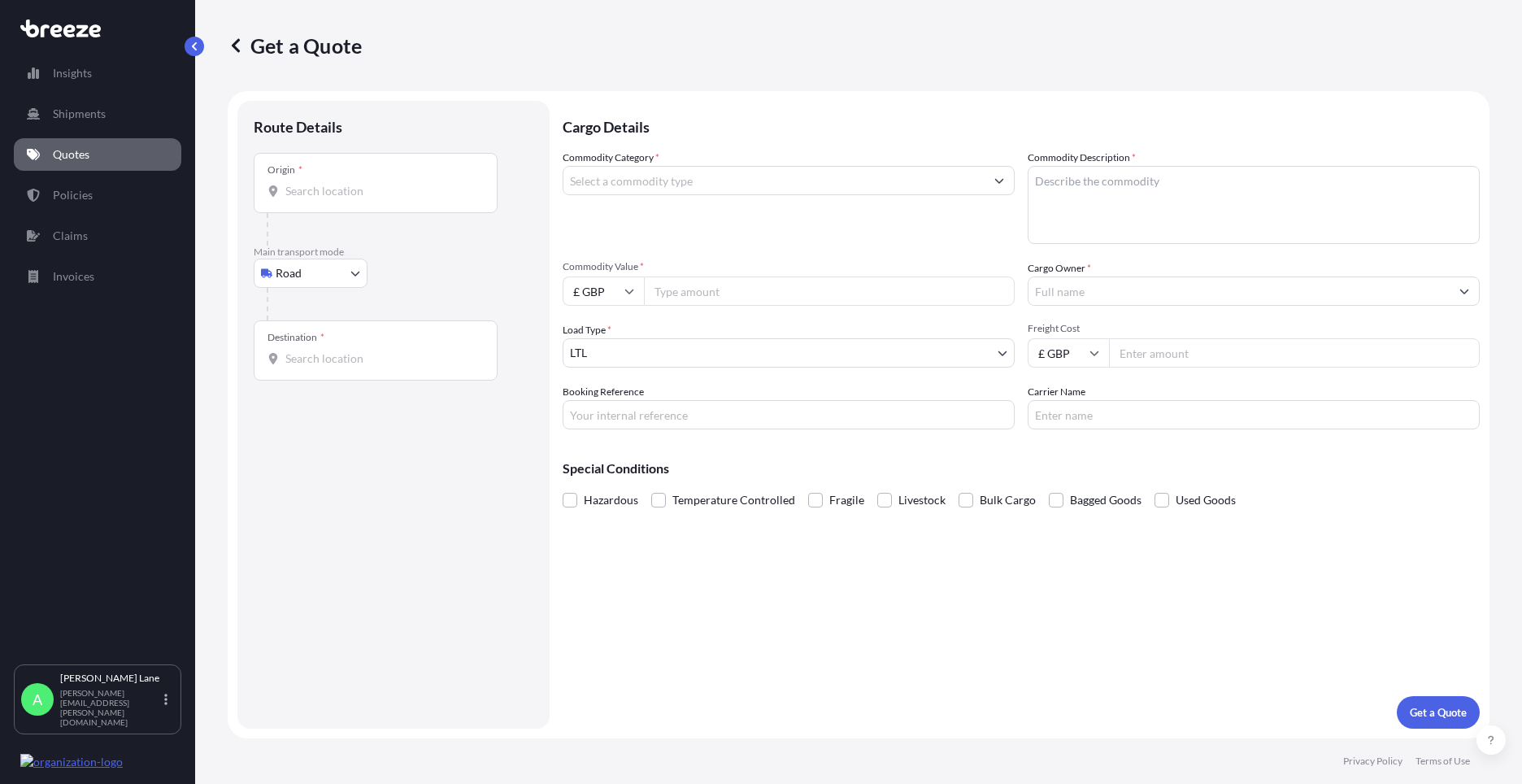
click at [319, 283] on body "Insights Shipments Quotes Policies Claims Invoices A [PERSON_NAME] [PERSON_NAME…" at bounding box center [761, 392] width 1522 height 784
click at [319, 334] on div "Air" at bounding box center [311, 344] width 101 height 29
select select "Air"
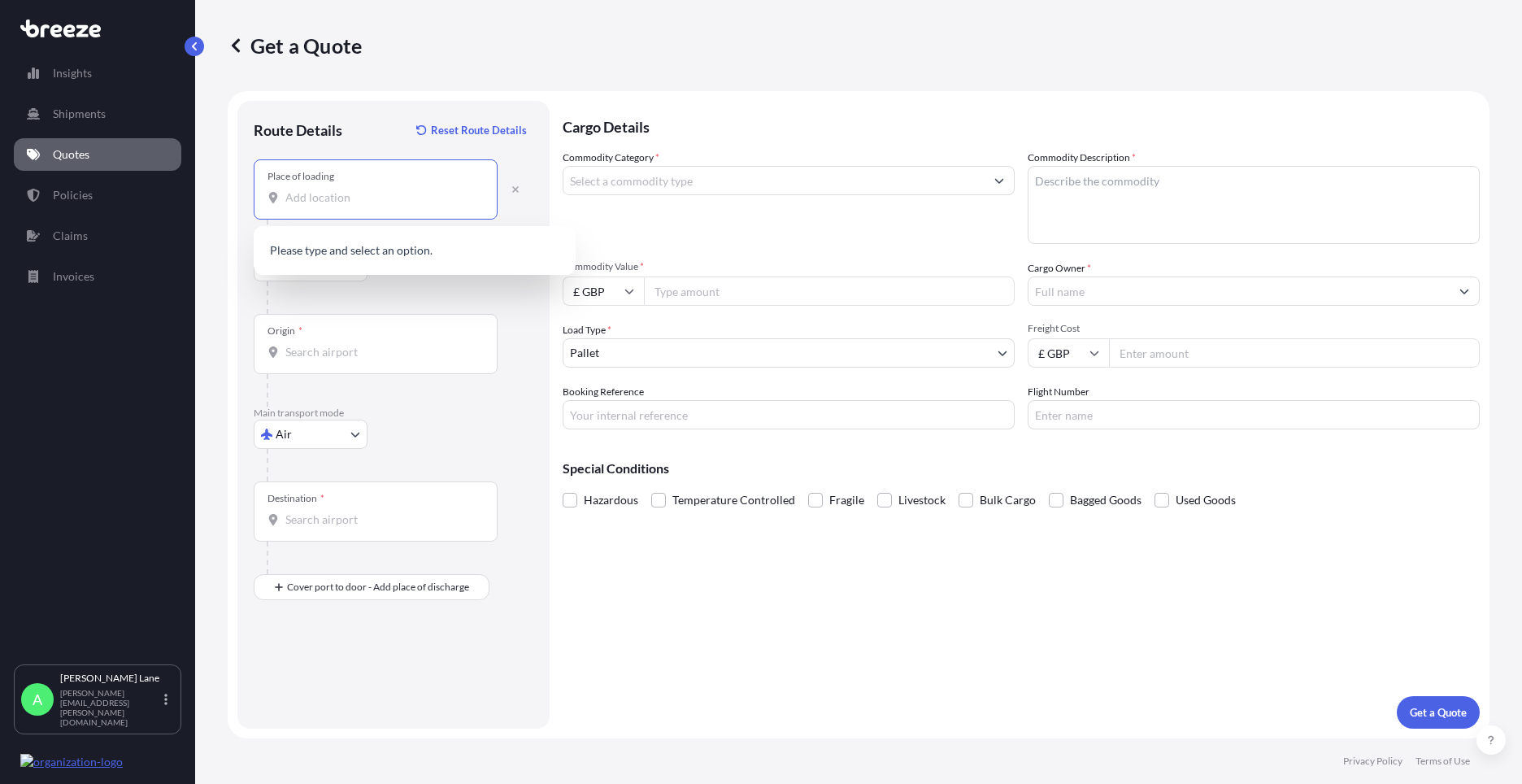
paste input "SG13 7UB"
click at [391, 259] on span "[STREET_ADDRESS]" at bounding box center [436, 255] width 254 height 33
type input "[STREET_ADDRESS]"
click at [361, 365] on div "Origin *" at bounding box center [376, 344] width 244 height 60
click at [361, 360] on input "Origin *" at bounding box center [381, 352] width 192 height 16
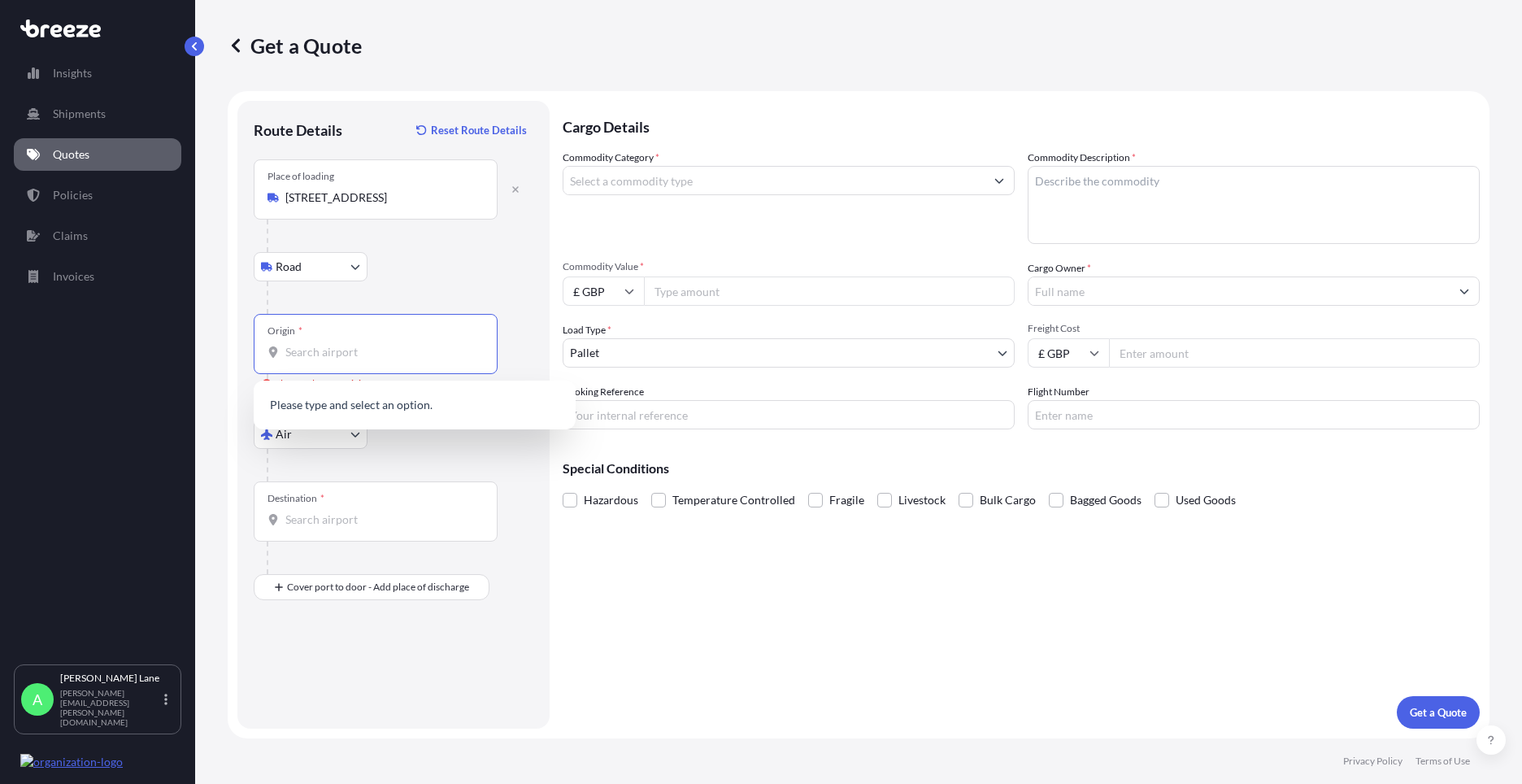
click at [382, 368] on div "Origin *" at bounding box center [376, 344] width 244 height 60
click at [382, 360] on input "Origin * Please select an origin" at bounding box center [381, 352] width 192 height 16
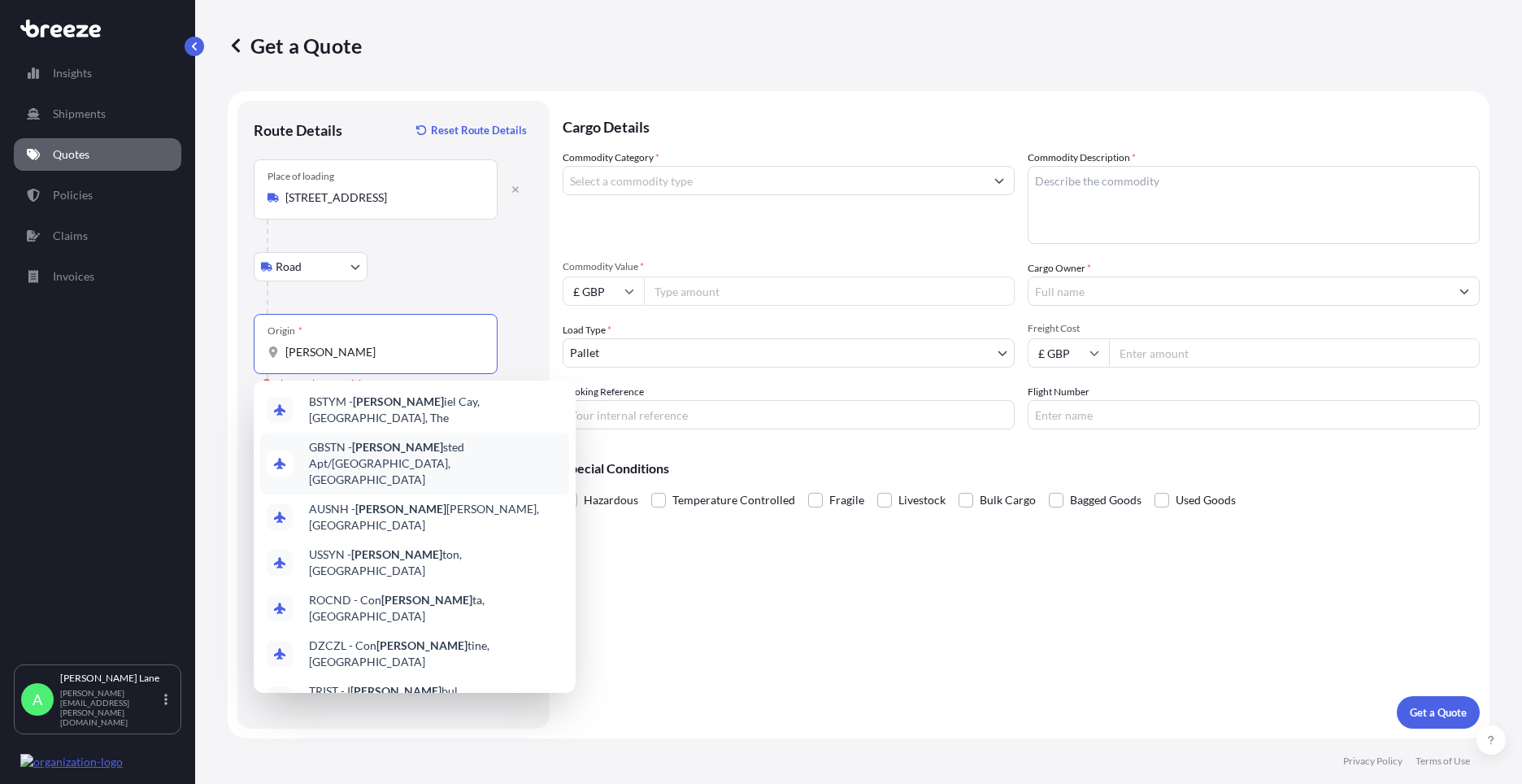
click at [381, 443] on span "GBSTN - [PERSON_NAME] Apt/[GEOGRAPHIC_DATA], [GEOGRAPHIC_DATA]" at bounding box center [436, 463] width 254 height 49
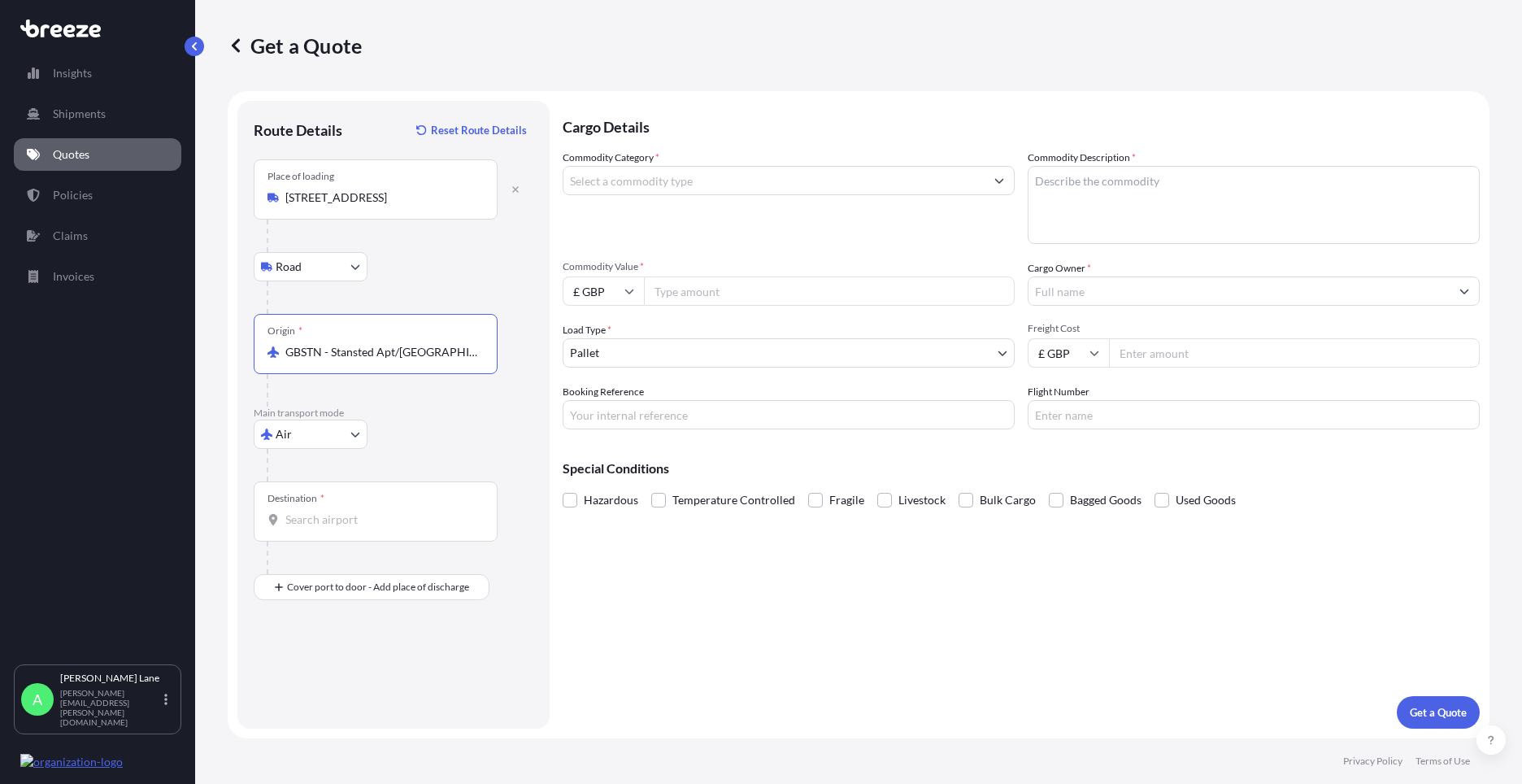
type input "GBSTN - Stansted Apt/[GEOGRAPHIC_DATA], [GEOGRAPHIC_DATA]"
click at [380, 518] on input "Destination *" at bounding box center [381, 519] width 192 height 16
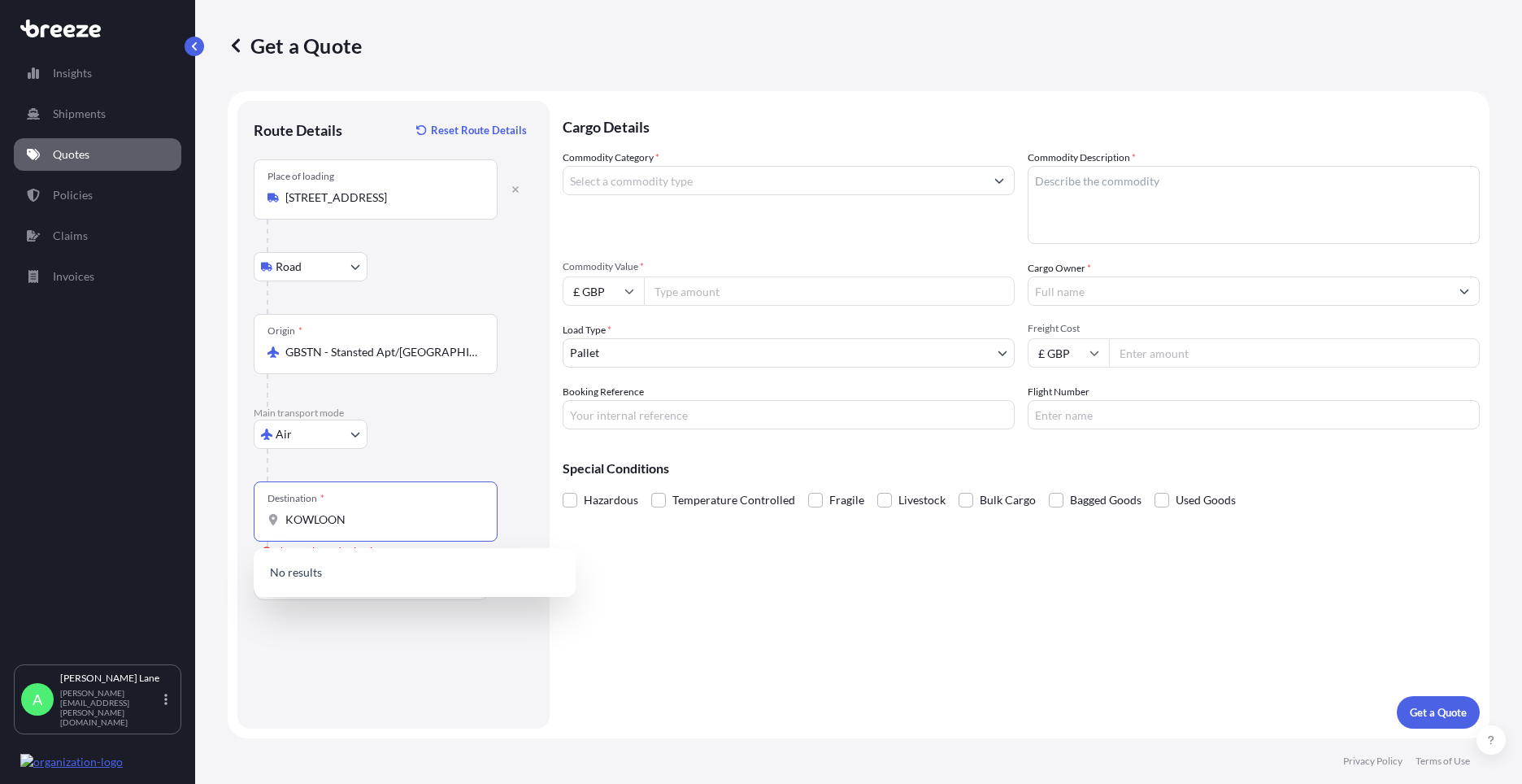
drag, startPoint x: 377, startPoint y: 519, endPoint x: 262, endPoint y: 522, distance: 115.0
click at [262, 522] on div "Destination * KOWLOON" at bounding box center [376, 511] width 244 height 60
type input "HKHKG - [GEOGRAPHIC_DATA], [GEOGRAPHIC_DATA]"
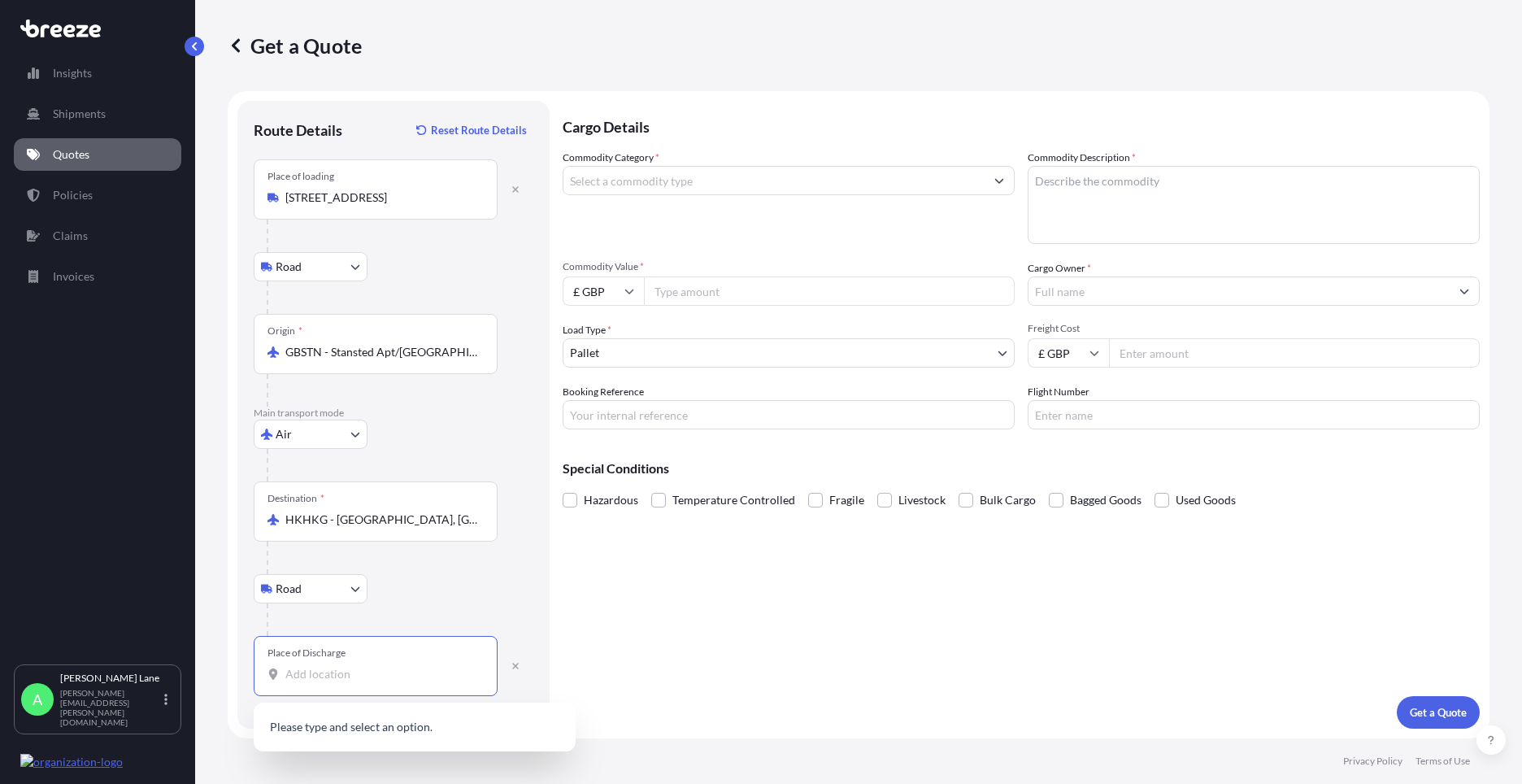
click at [392, 674] on input "Place of Discharge" at bounding box center [381, 674] width 192 height 16
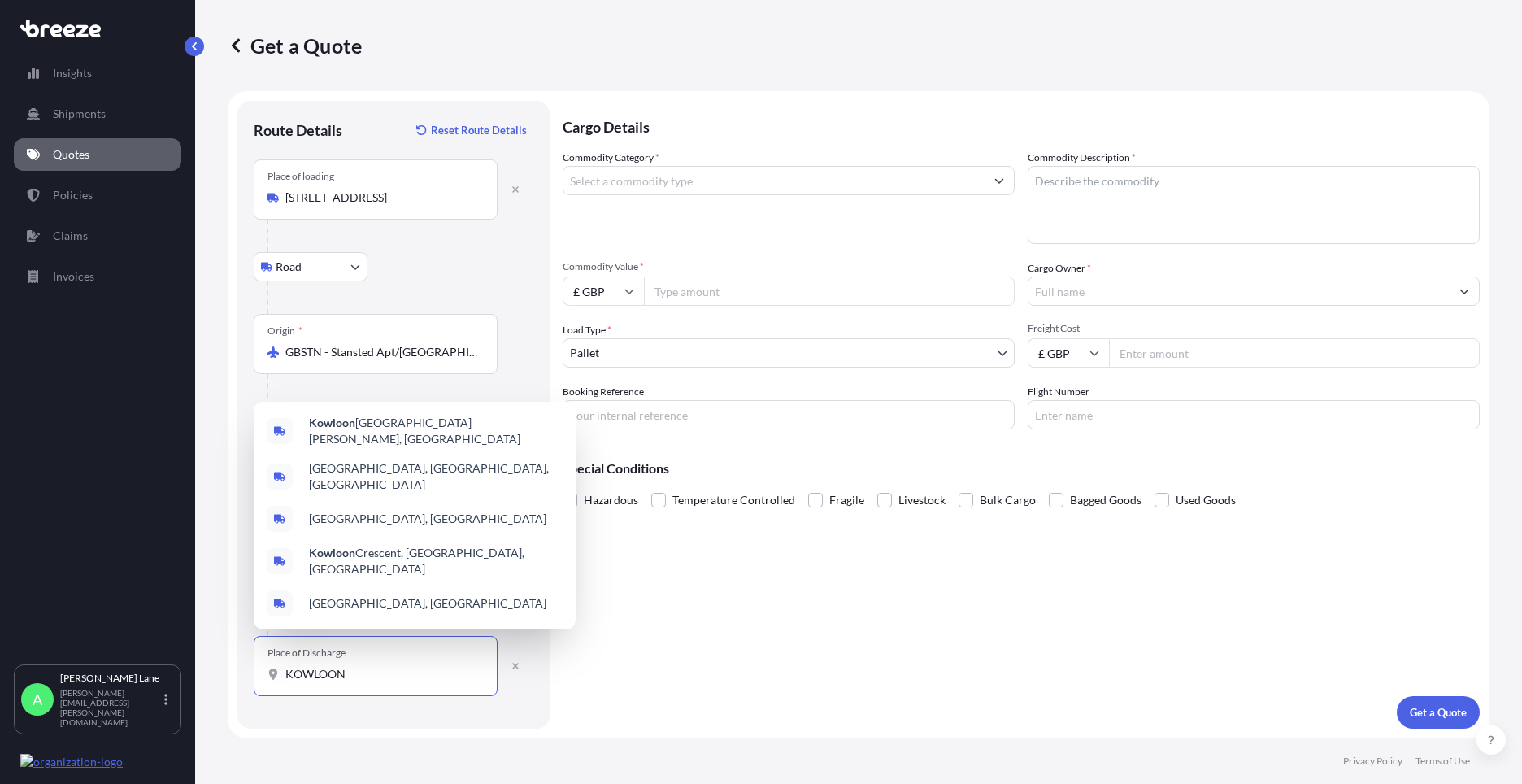
drag, startPoint x: 283, startPoint y: 673, endPoint x: 228, endPoint y: 677, distance: 55.1
click at [228, 677] on form "Route Details Reset Route Details Place of loading [GEOGRAPHIC_DATA] Rail Origi…" at bounding box center [858, 415] width 1262 height 647
paste input "[PERSON_NAME]"
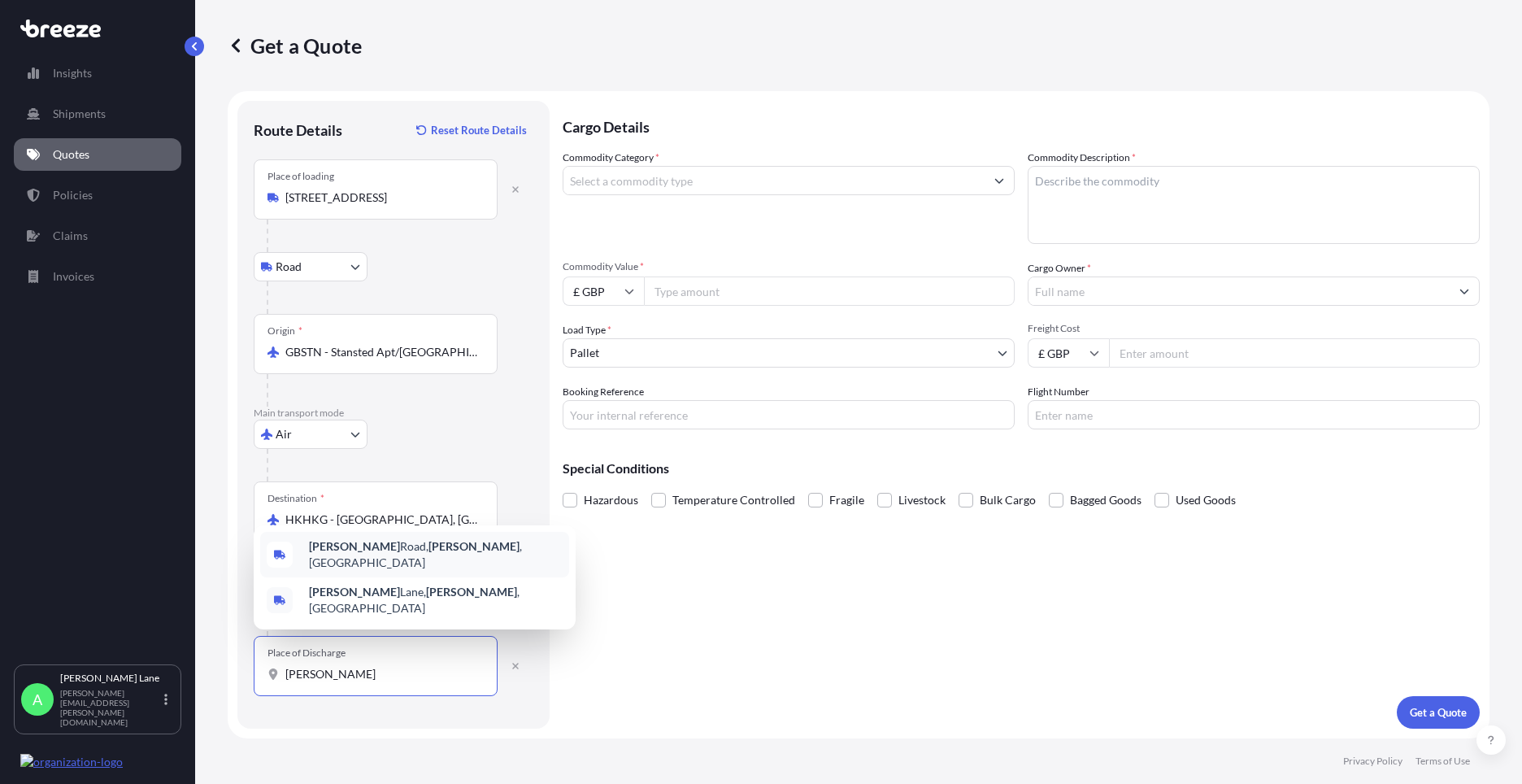
click at [412, 571] on span "[PERSON_NAME][GEOGRAPHIC_DATA][PERSON_NAME] , [GEOGRAPHIC_DATA]" at bounding box center [436, 554] width 254 height 33
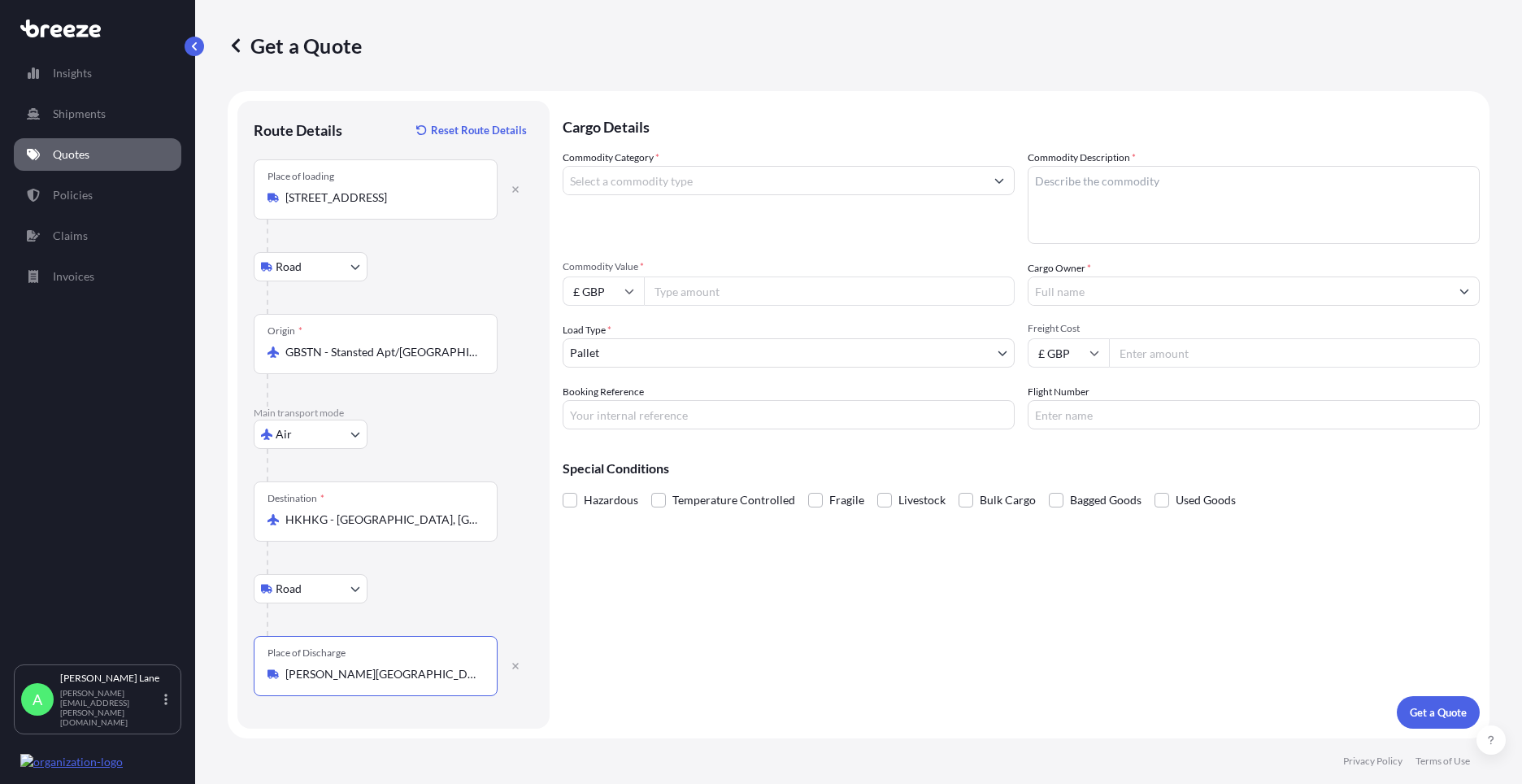
type input "[PERSON_NAME][GEOGRAPHIC_DATA][PERSON_NAME], [GEOGRAPHIC_DATA]"
click at [689, 194] on input "Commodity Category *" at bounding box center [773, 180] width 421 height 29
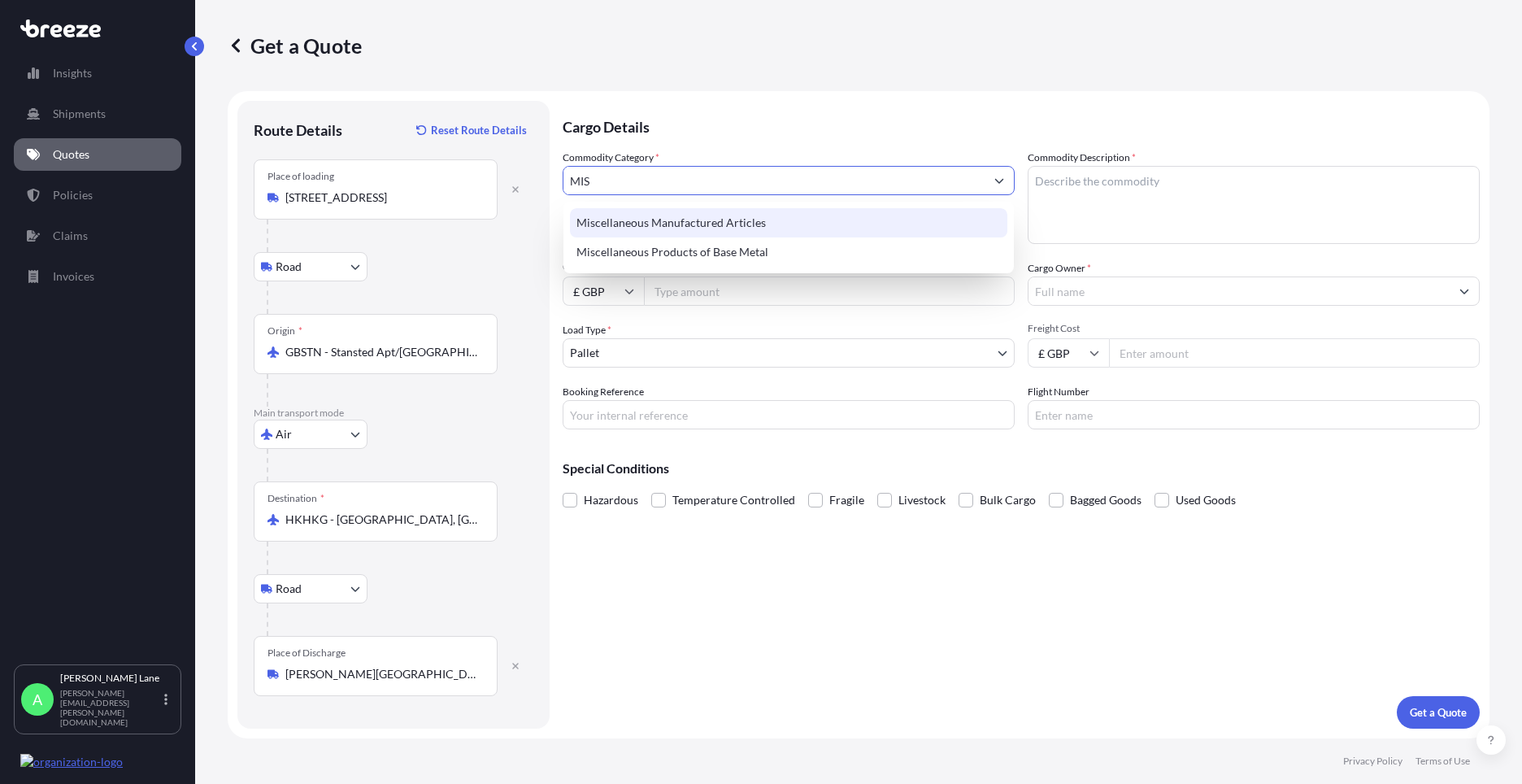
click at [685, 230] on div "Miscellaneous Manufactured Articles" at bounding box center [789, 222] width 438 height 29
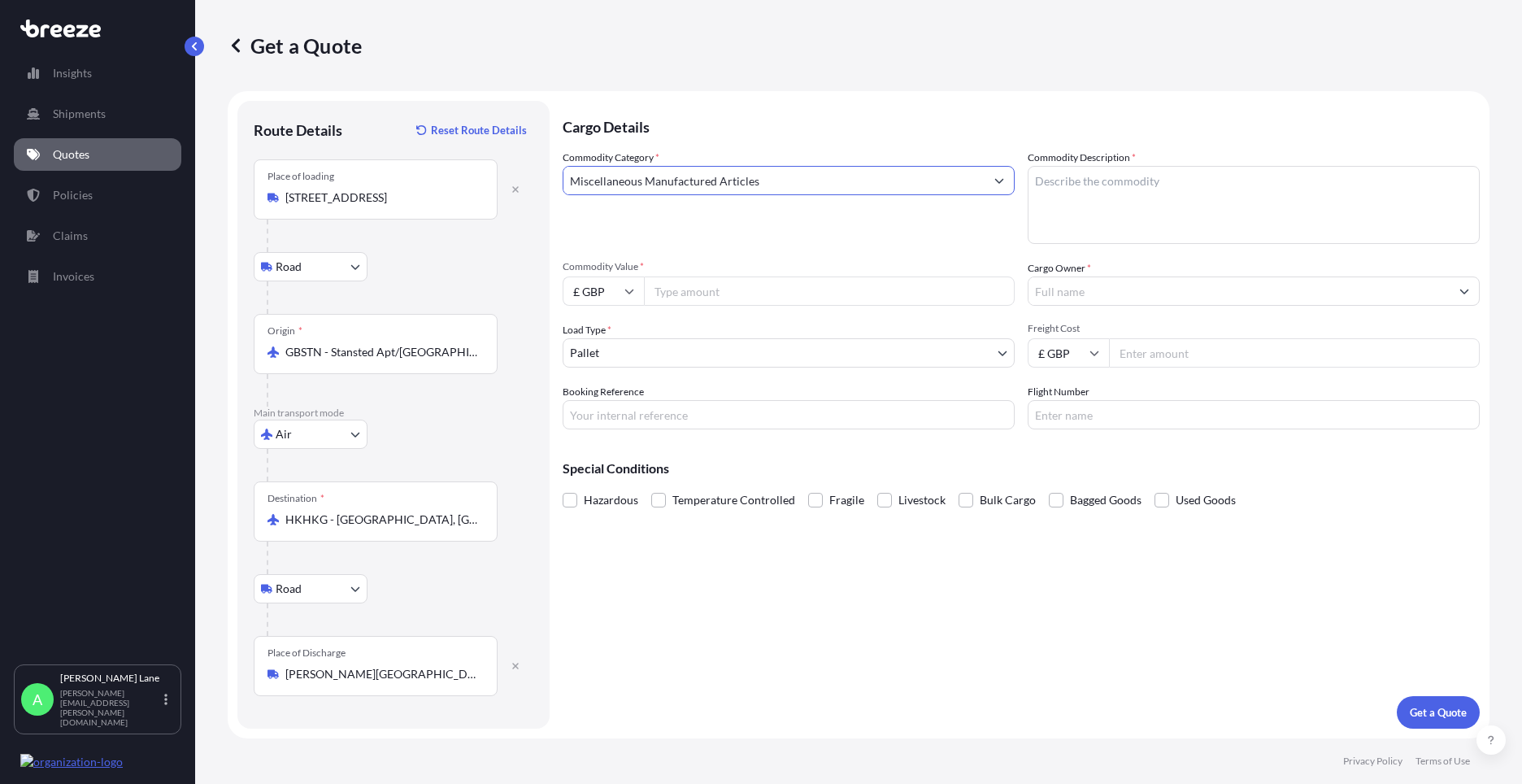
type input "Miscellaneous Manufactured Articles"
click at [686, 294] on input "Commodity Value *" at bounding box center [828, 290] width 370 height 29
type input "275.48"
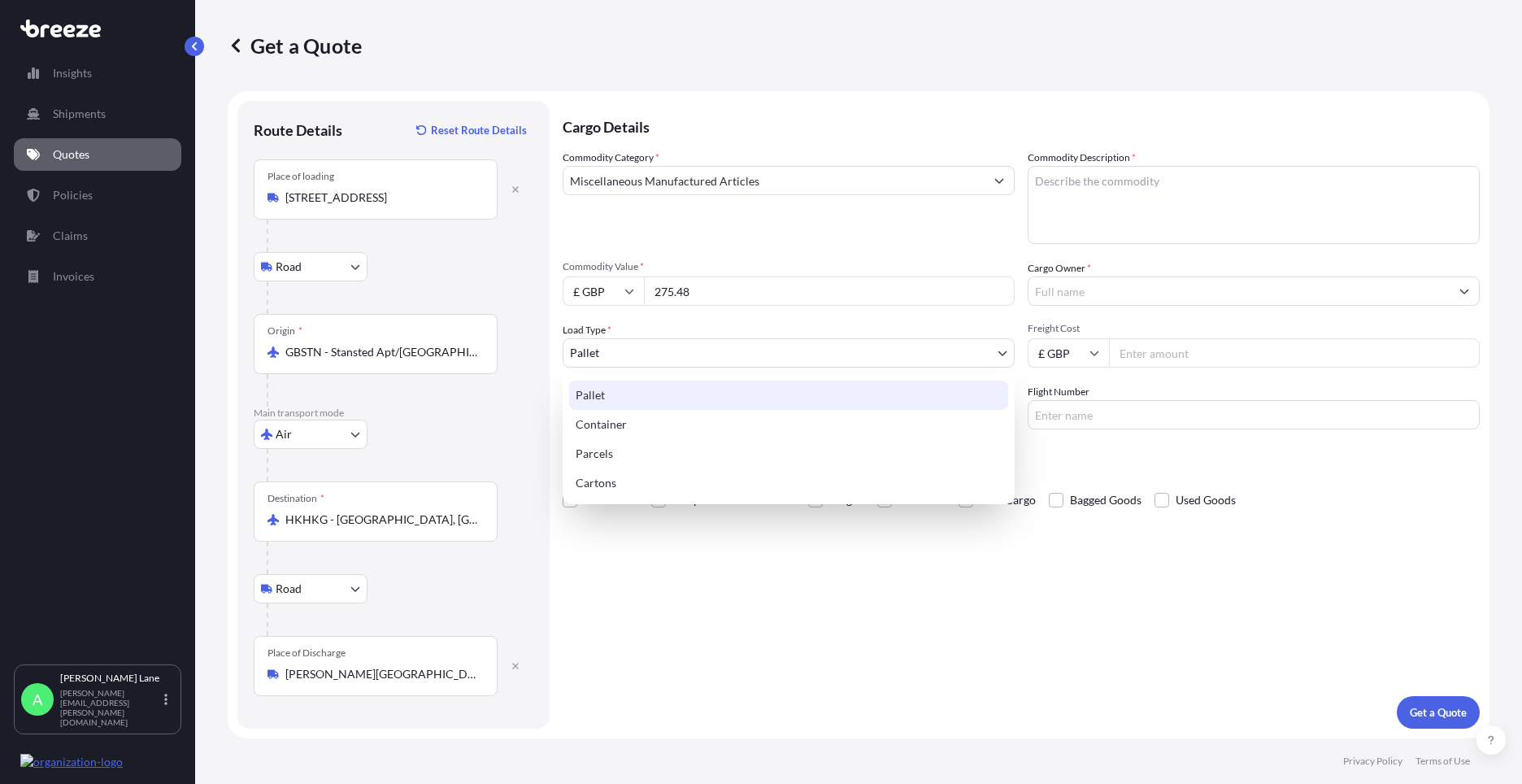
click at [650, 356] on body "75 options available. 23 options available. 2 options available. Insights Shipm…" at bounding box center [761, 392] width 1522 height 784
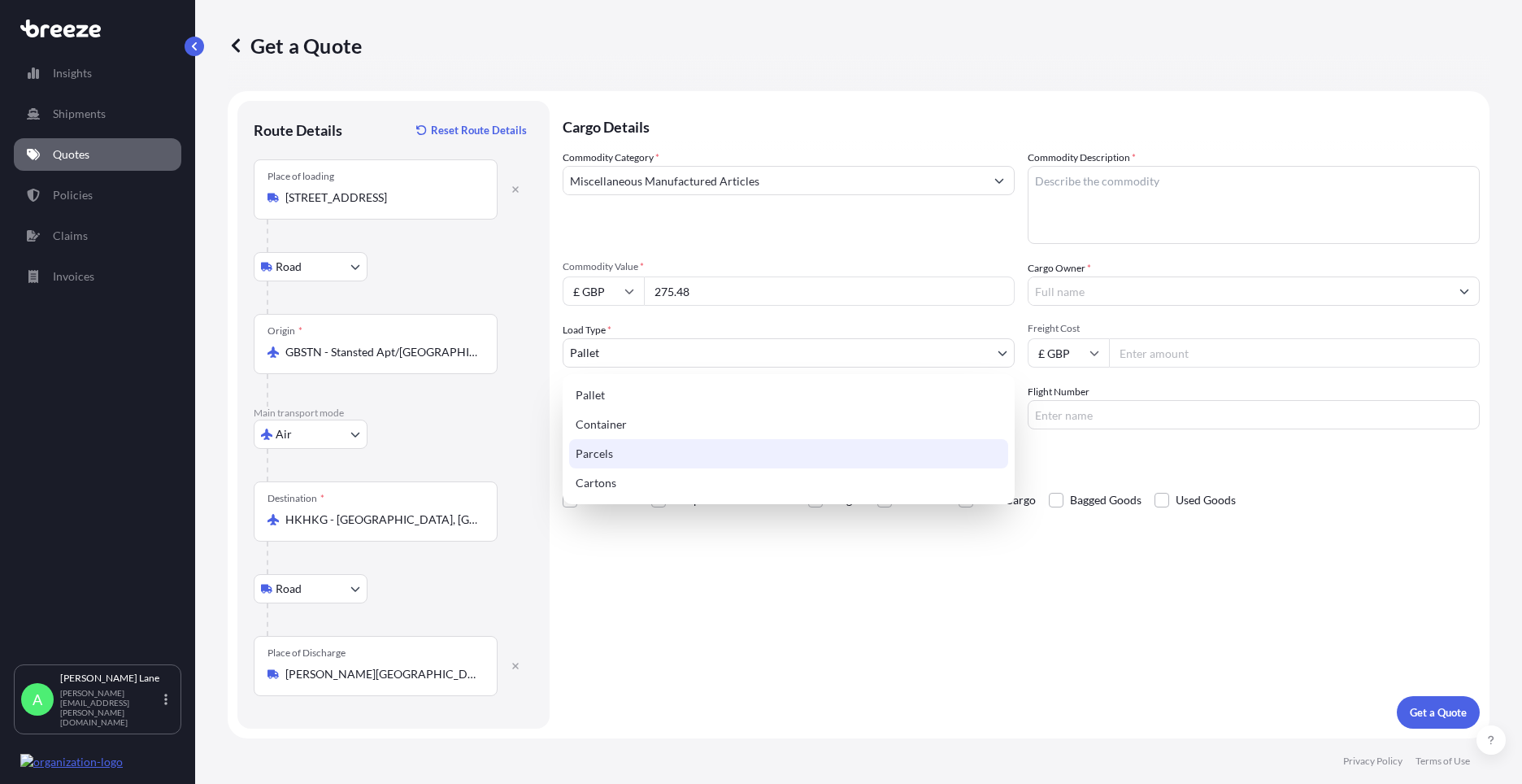
click at [611, 459] on div "Parcels" at bounding box center [789, 453] width 439 height 29
select select "3"
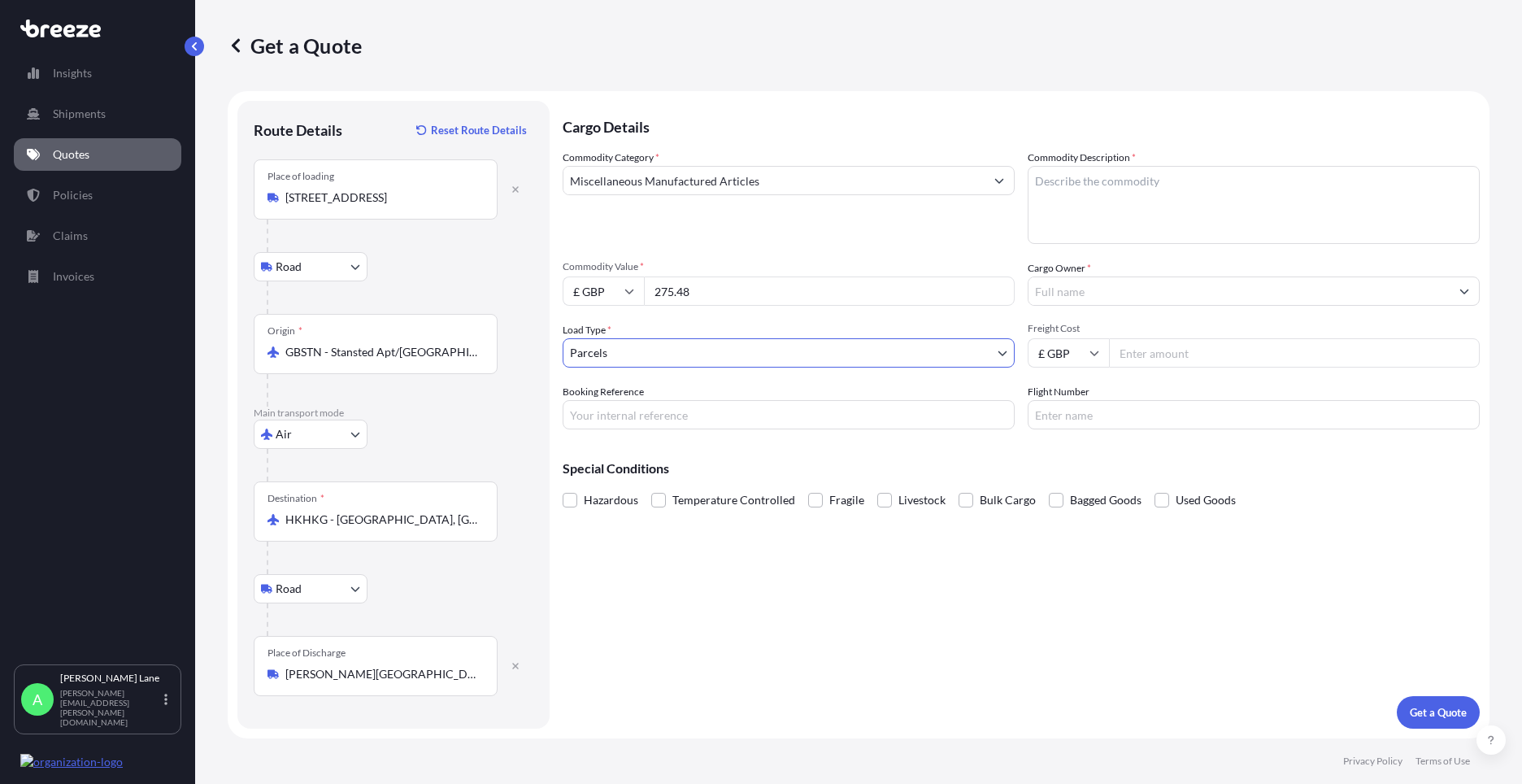
click at [633, 415] on input "Booking Reference" at bounding box center [789, 414] width 452 height 29
paste input "1890570"
type input "1890570"
click at [1136, 183] on textarea "Commodity Description *" at bounding box center [1253, 205] width 452 height 78
paste textarea "FILTER SERVICE KIT L02-05"
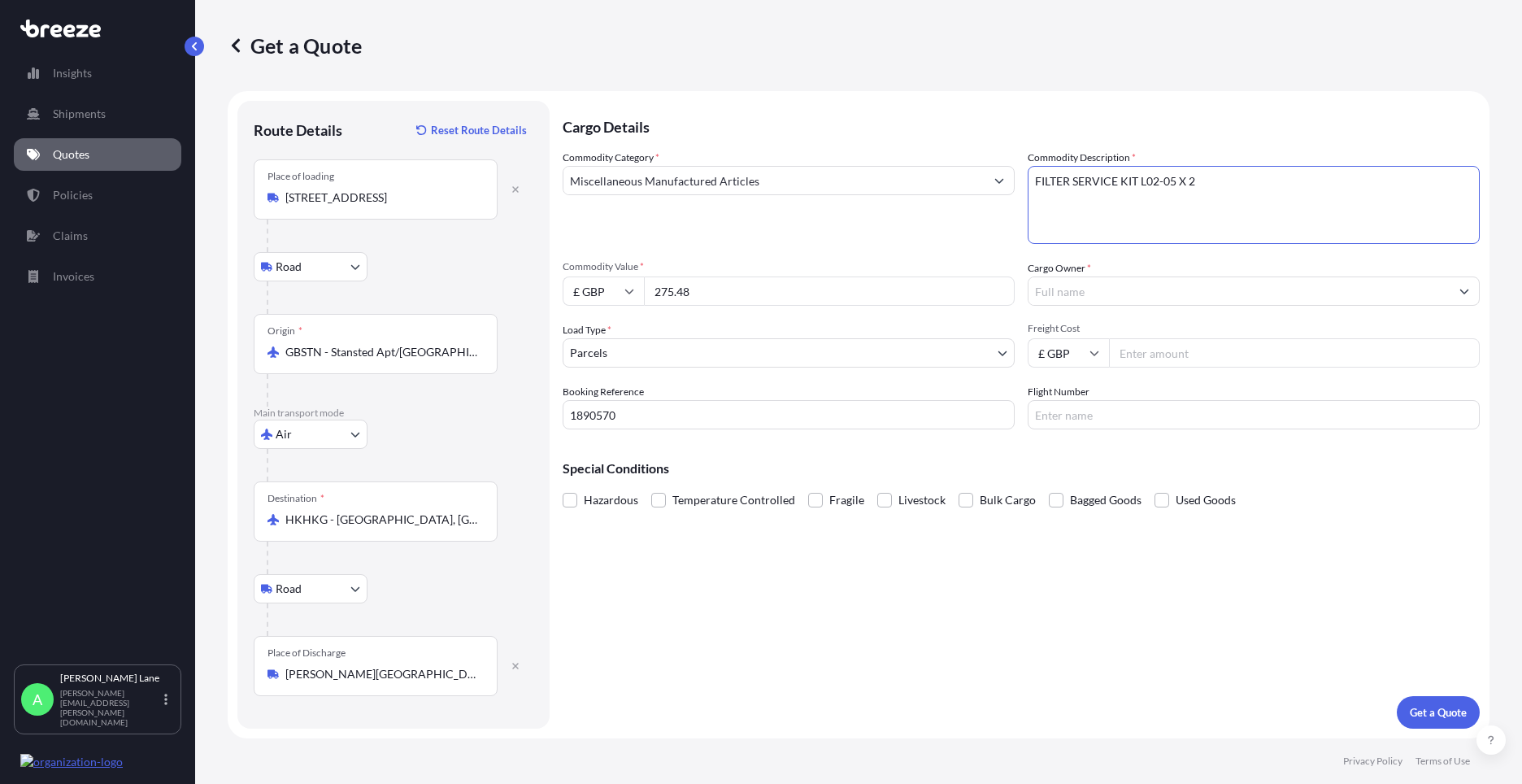
type textarea "FILTER SERVICE KIT L02-05 X 2"
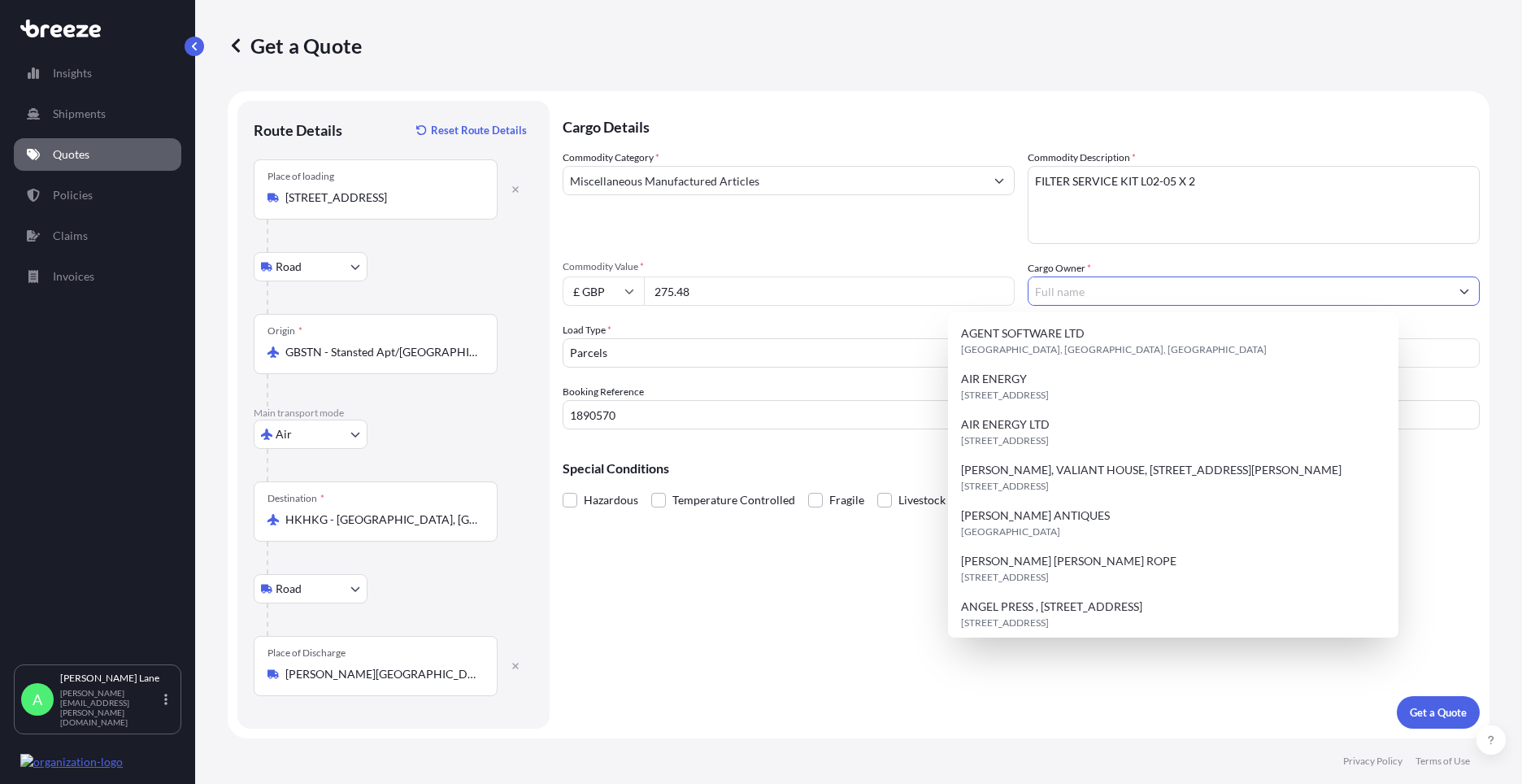
click at [1209, 289] on input "Cargo Owner *" at bounding box center [1239, 290] width 421 height 29
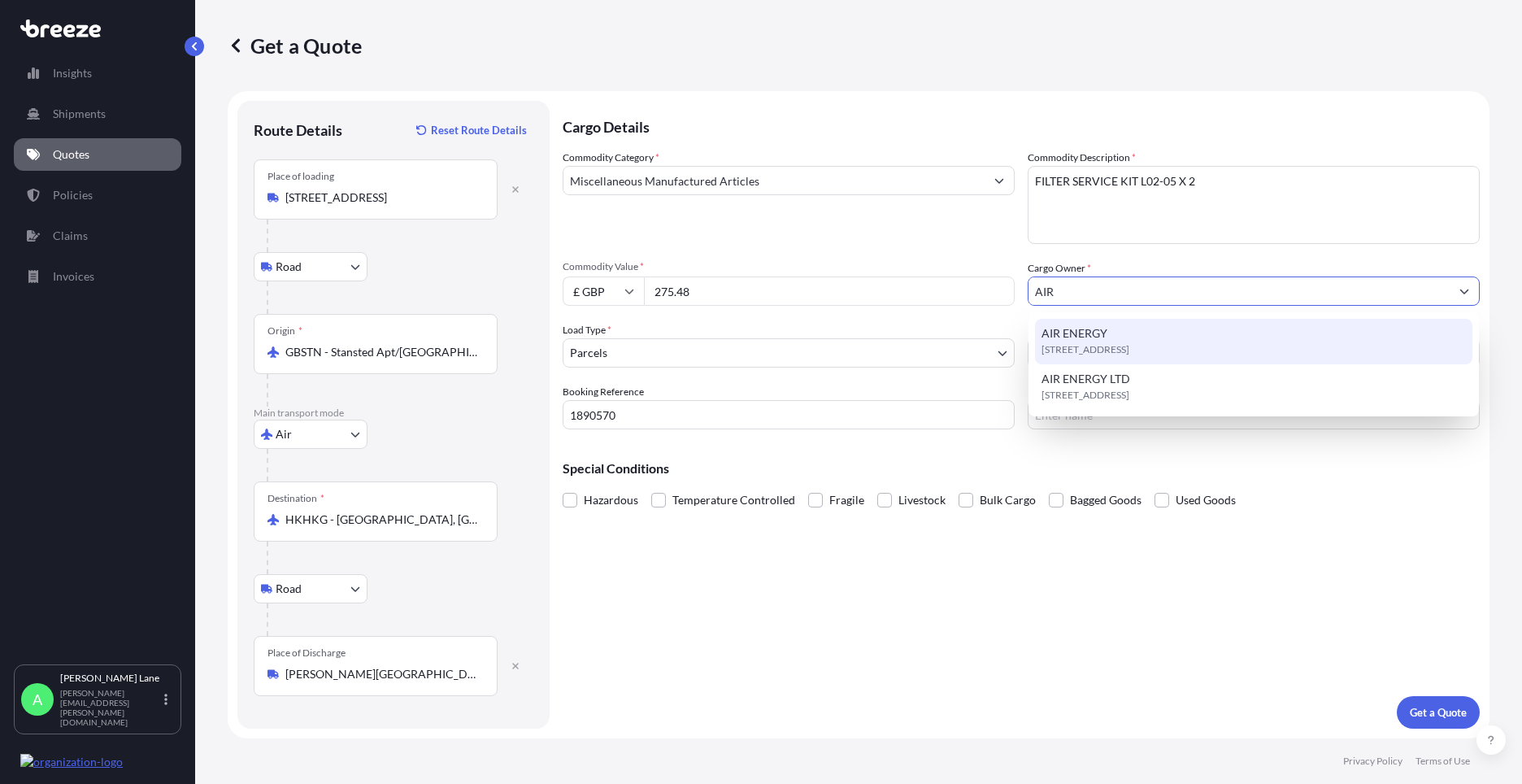
click at [1130, 349] on span "[STREET_ADDRESS]" at bounding box center [1085, 349] width 88 height 16
type input "AIR ENERGY"
click at [1209, 345] on input "Freight Cost" at bounding box center [1294, 352] width 370 height 29
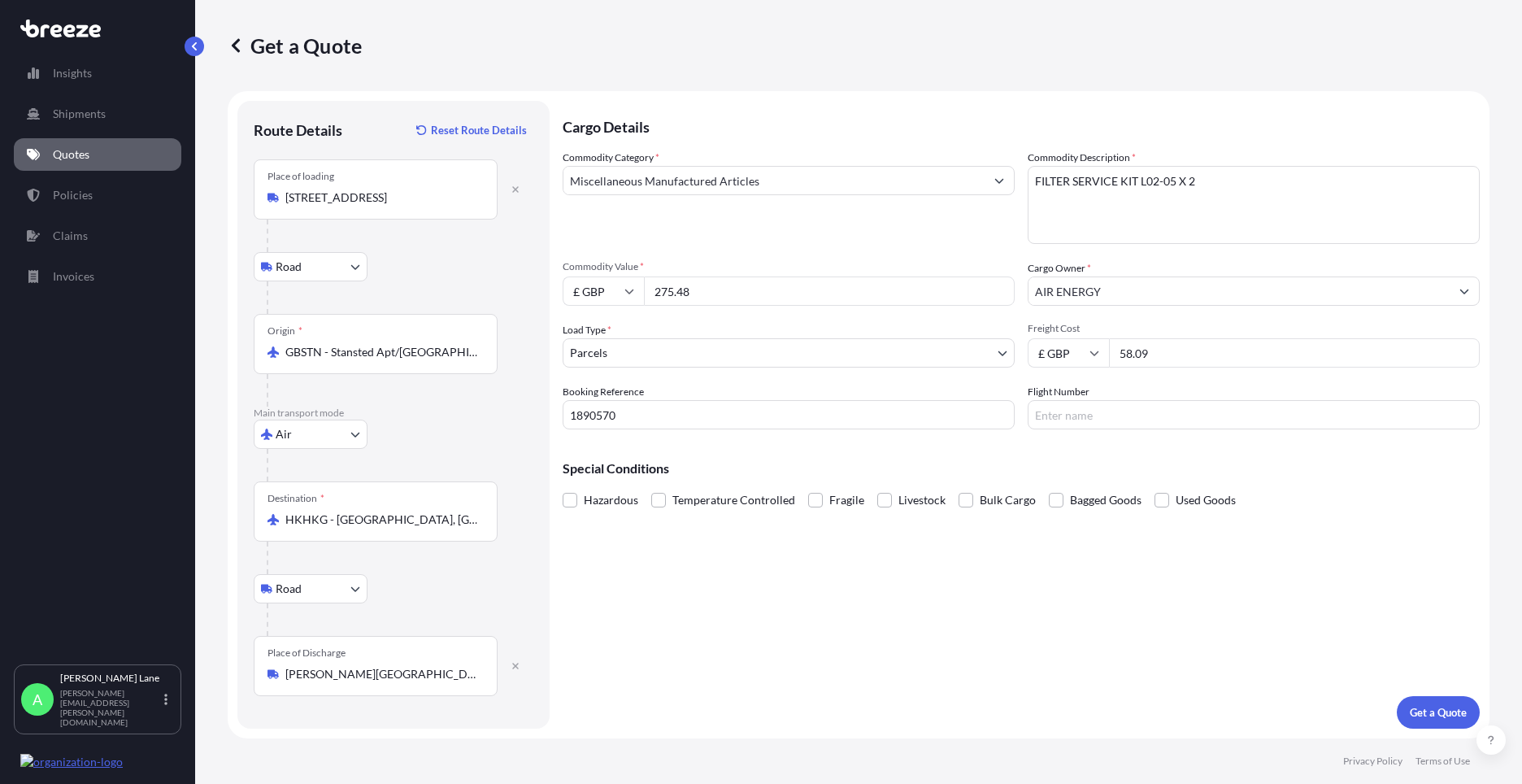
type input "58.09"
click at [1078, 427] on input "Flight Number" at bounding box center [1253, 414] width 452 height 29
type input "FEDEX"
click at [885, 605] on div "Cargo Details Commodity Category * Miscellaneous Manufactured Articles Commodit…" at bounding box center [1021, 415] width 917 height 628
click at [1425, 710] on p "Get a Quote" at bounding box center [1438, 712] width 57 height 16
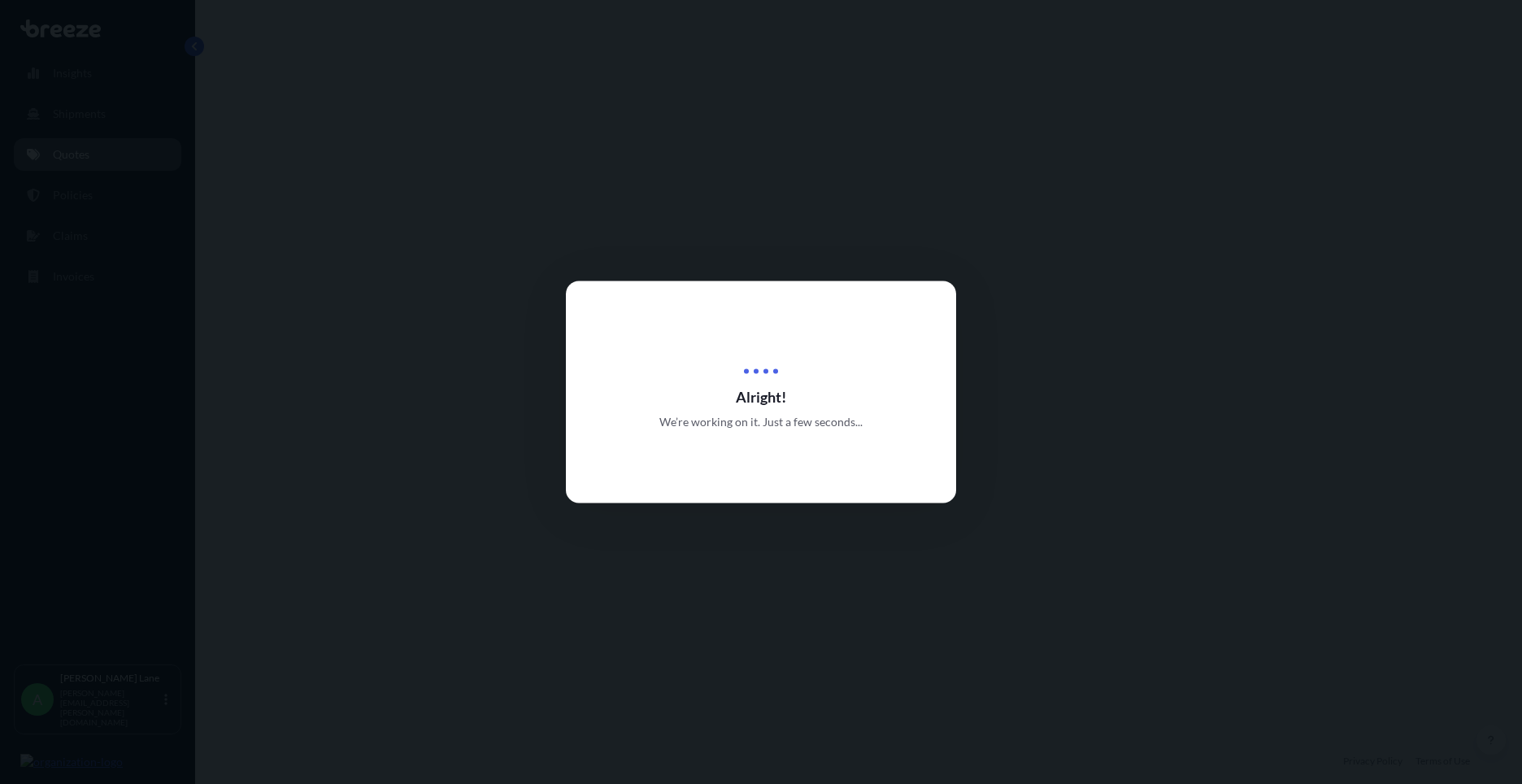
select select "Road"
select select "Air"
select select "Road"
select select "3"
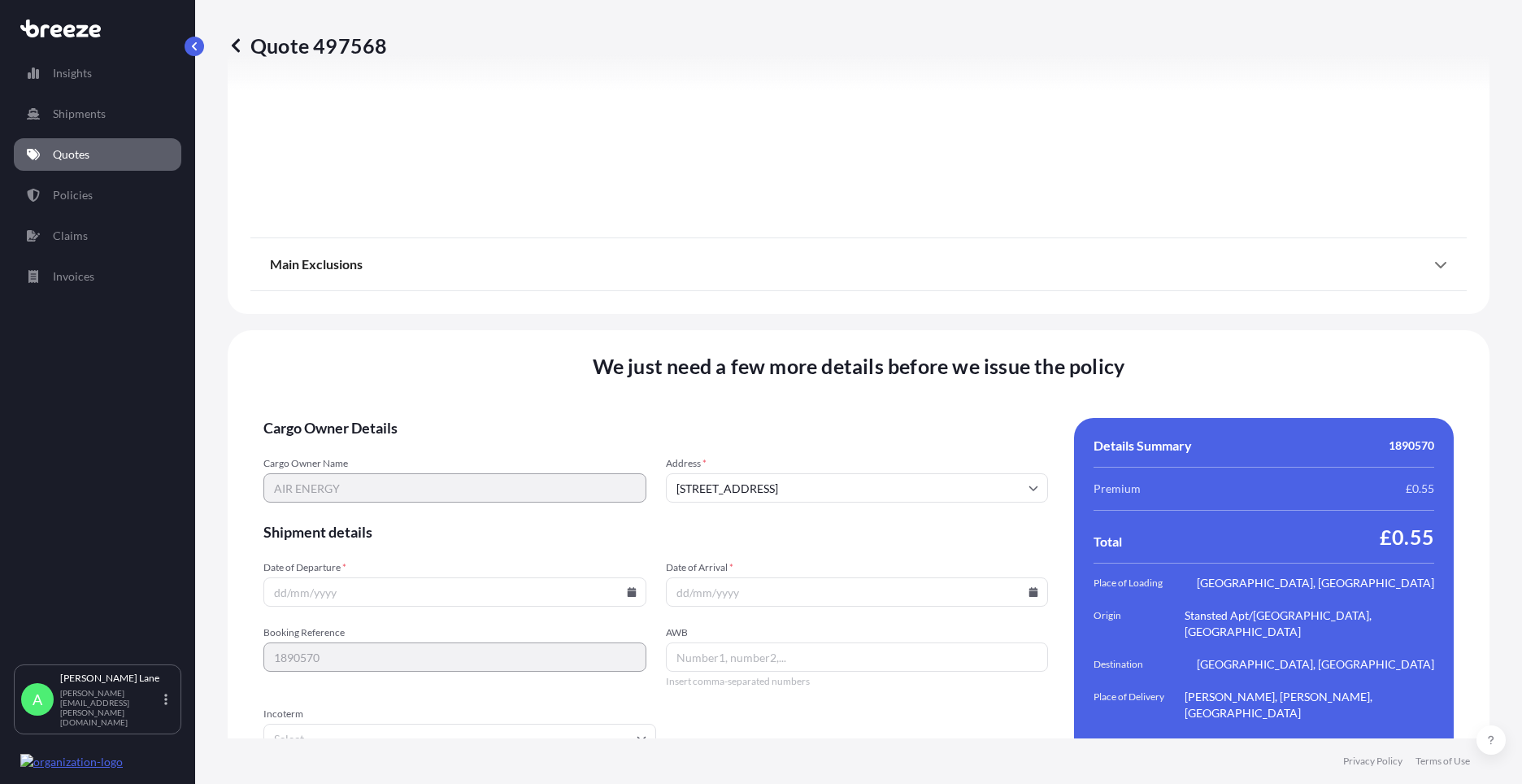
scroll to position [2118, 0]
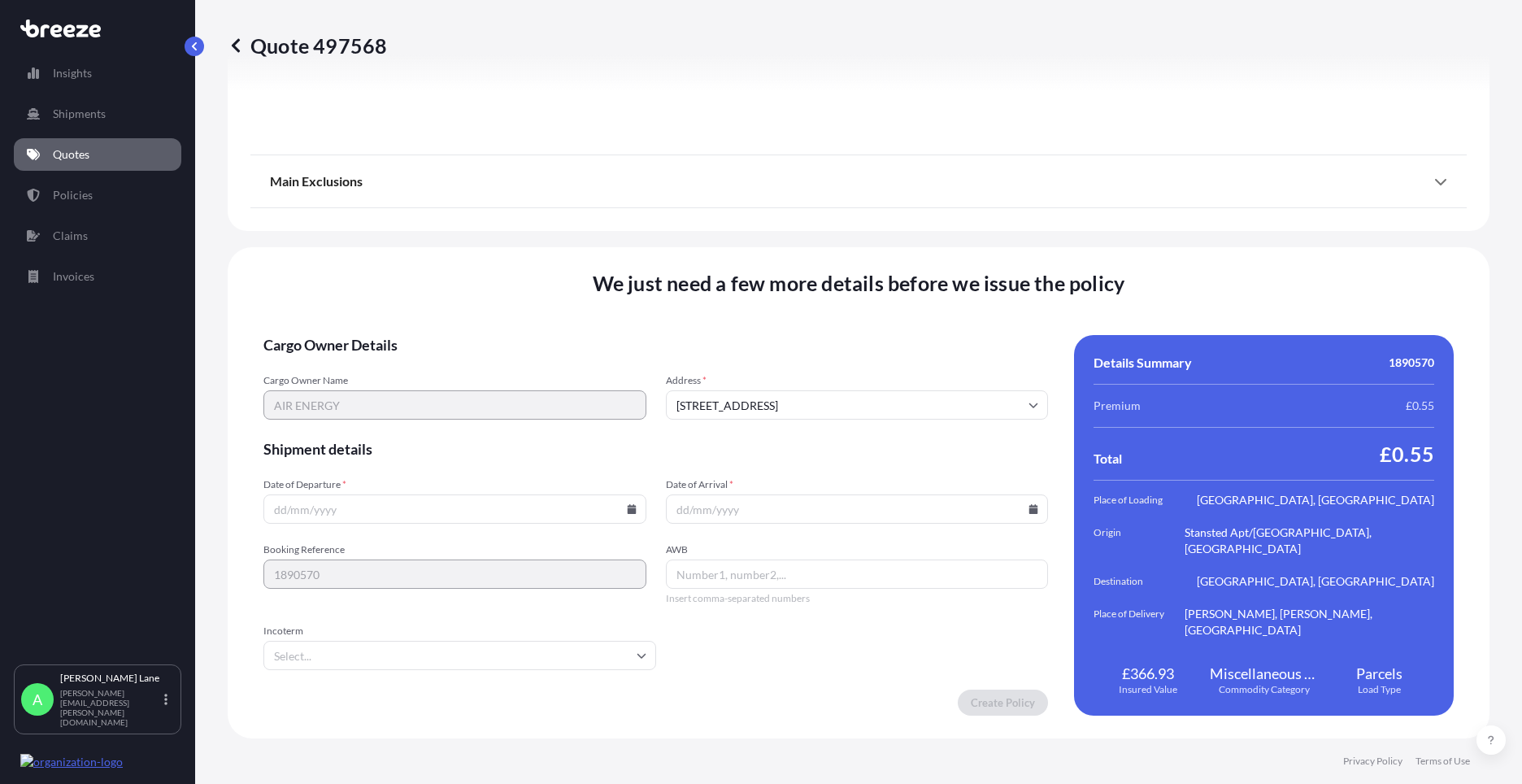
click at [627, 514] on input "Date of Departure *" at bounding box center [455, 509] width 383 height 29
click at [629, 511] on icon at bounding box center [631, 509] width 9 height 10
click at [452, 428] on button "28" at bounding box center [452, 425] width 26 height 26
click at [341, 656] on input "Incoterm" at bounding box center [460, 654] width 392 height 29
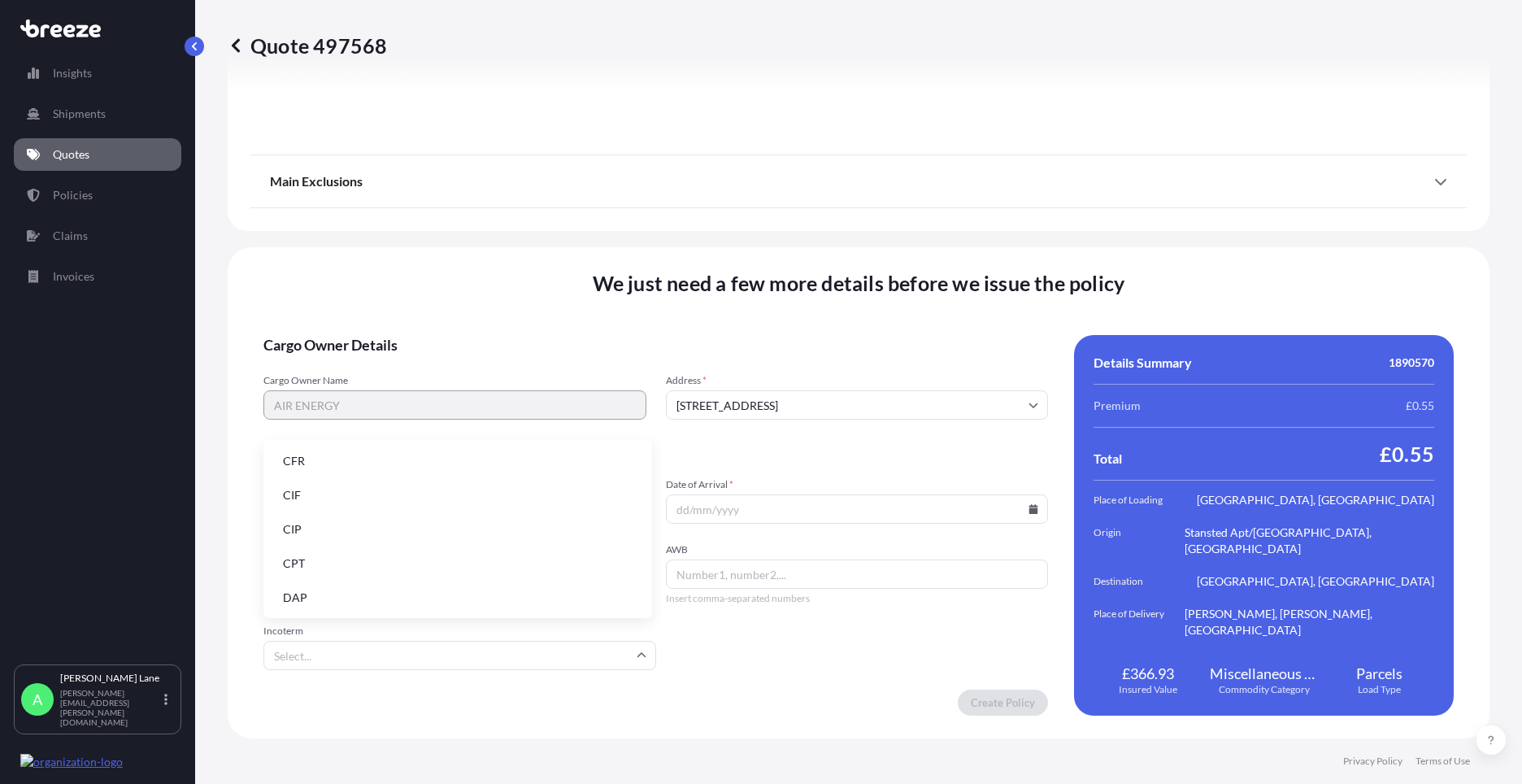
drag, startPoint x: 338, startPoint y: 601, endPoint x: 425, endPoint y: 566, distance: 93.8
click at [338, 598] on li "DAP" at bounding box center [457, 597] width 376 height 31
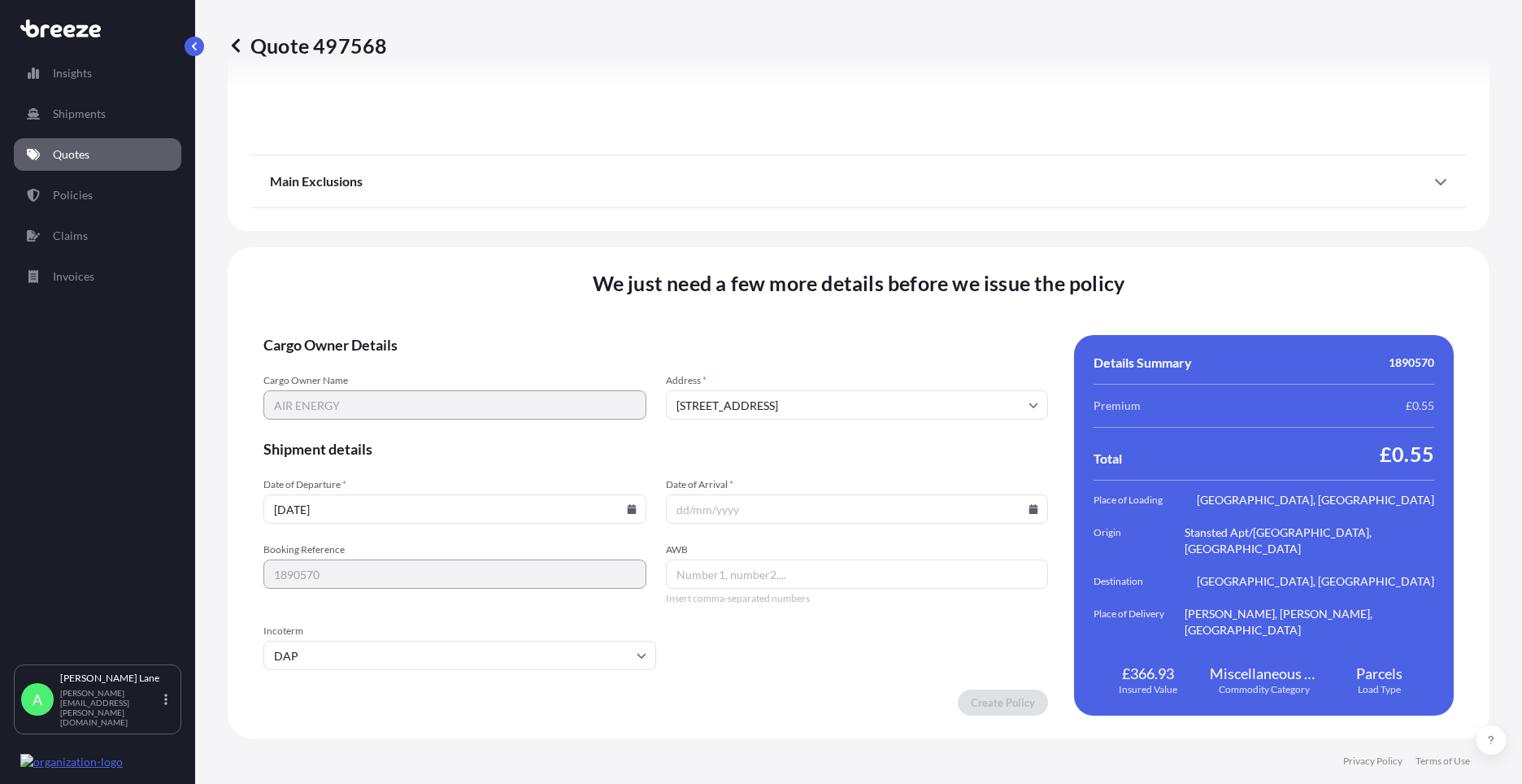
click at [627, 508] on icon at bounding box center [631, 509] width 9 height 10
drag, startPoint x: 408, startPoint y: 432, endPoint x: 771, endPoint y: 622, distance: 409.7
click at [409, 432] on button "27" at bounding box center [414, 425] width 26 height 26
type input "[DATE]"
paste input "392523377448"
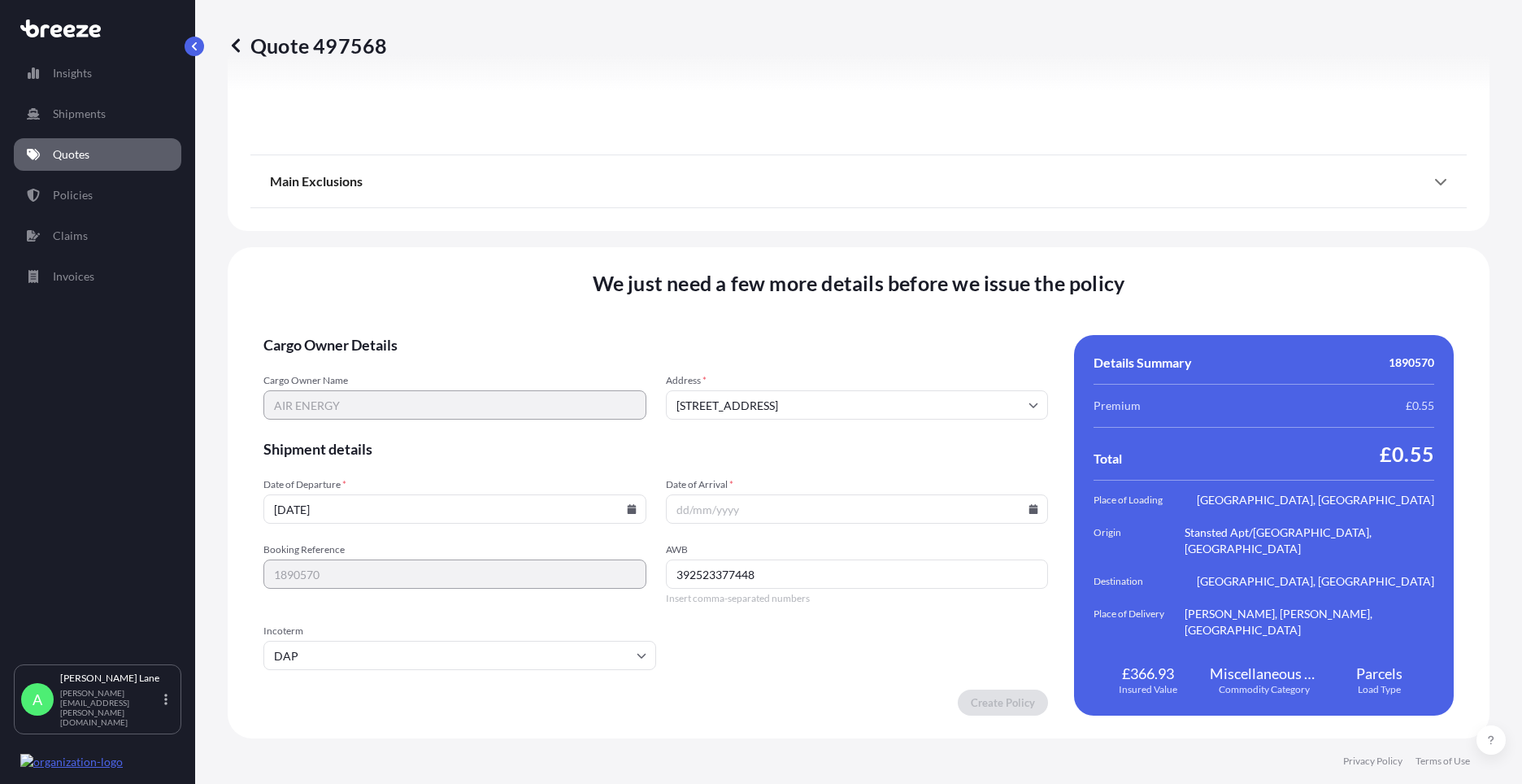
type input "392523377448"
click at [1028, 509] on icon at bounding box center [1033, 509] width 10 height 10
click at [894, 428] on button "29" at bounding box center [889, 425] width 26 height 26
type input "[DATE]"
